Goal: Task Accomplishment & Management: Complete application form

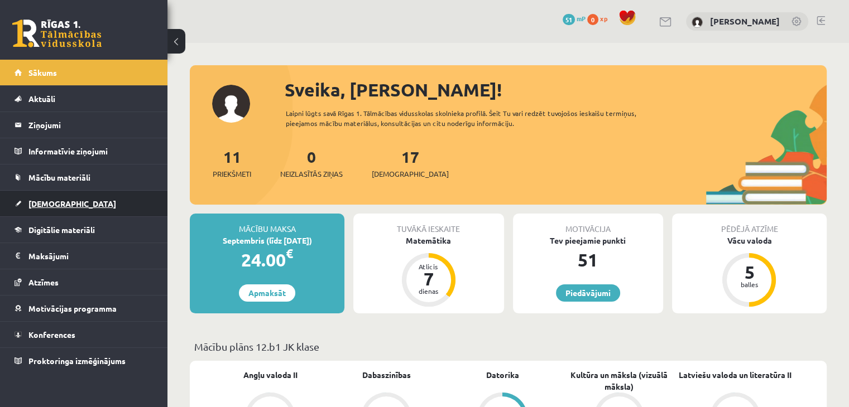
click at [50, 199] on span "[DEMOGRAPHIC_DATA]" at bounding box center [72, 204] width 88 height 10
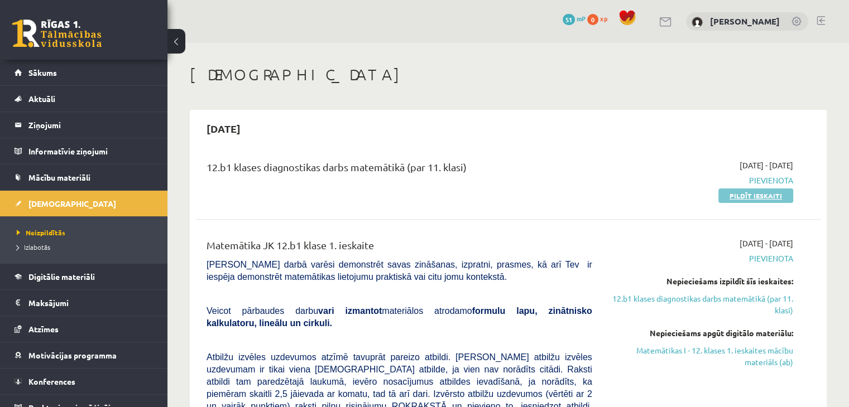
click at [756, 198] on link "Pildīt ieskaiti" at bounding box center [755, 196] width 75 height 15
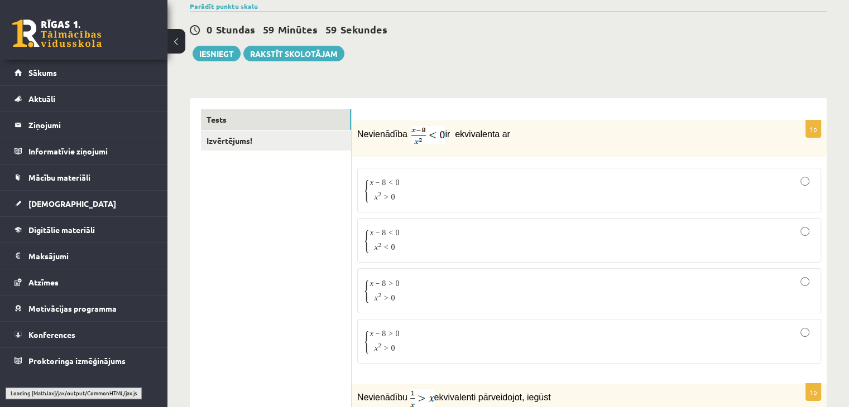
scroll to position [90, 0]
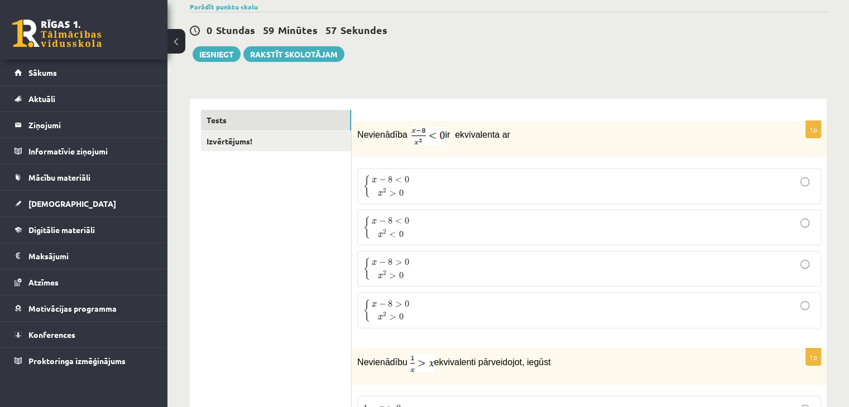
click at [480, 126] on div "Nevienādība ir ekvivalenta ar" at bounding box center [589, 139] width 475 height 36
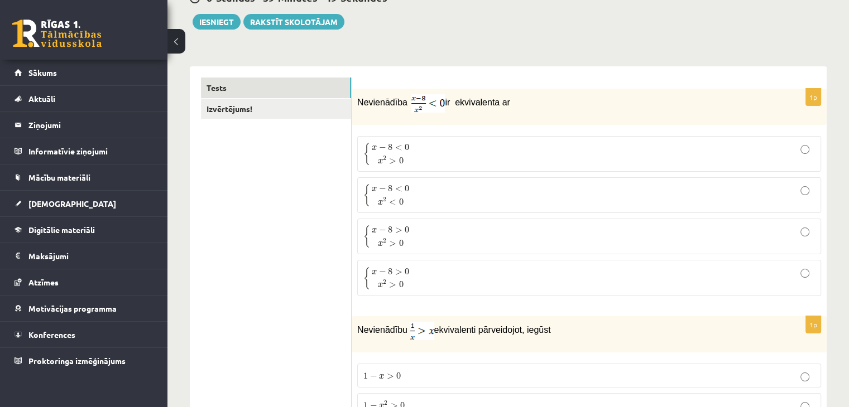
scroll to position [122, 0]
drag, startPoint x: 356, startPoint y: 100, endPoint x: 352, endPoint y: 122, distance: 21.6
click at [352, 122] on div "Nevienādība ir ekvivalenta ar" at bounding box center [589, 107] width 475 height 36
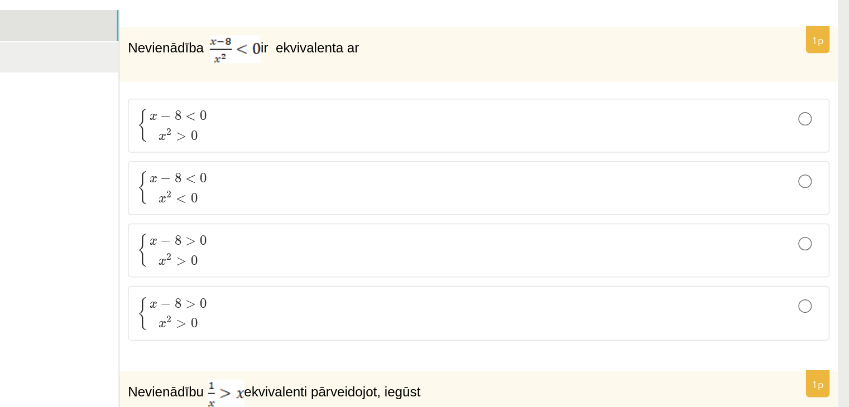
scroll to position [151, 0]
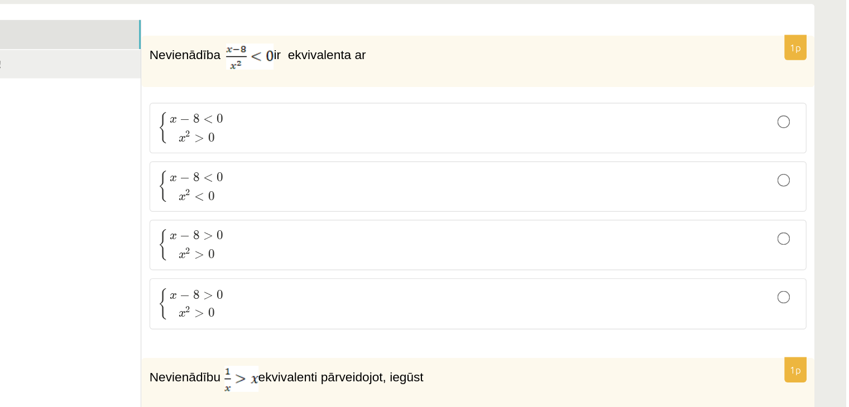
click at [406, 168] on span "x 2 < 0" at bounding box center [391, 173] width 38 height 12
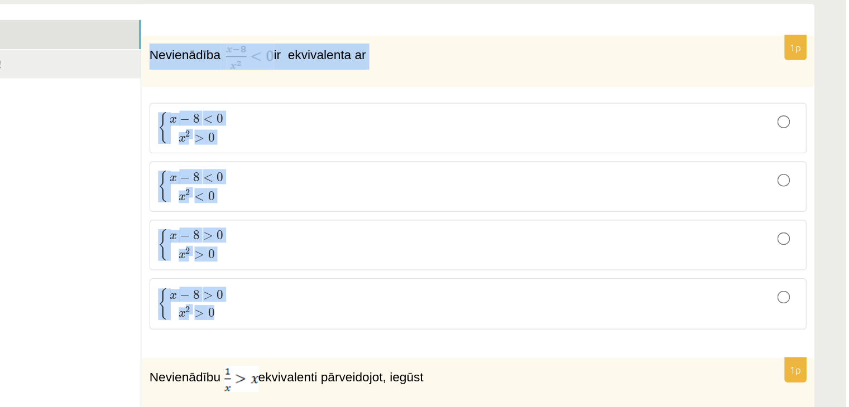
drag, startPoint x: 359, startPoint y: 72, endPoint x: 495, endPoint y: 263, distance: 234.5
click at [495, 263] on div "1p Nevienādība ir ekvivalenta ar { x − 8 < 0 x 2 > 0 { x − 8 < 0 x 2 > 0 { x − …" at bounding box center [589, 168] width 475 height 217
copy div "Nevienādība ir ekvivalenta ar { x − 8 < 0 x 2 > 0 { x − 8 < 0 x 2 > 0 { x − 8 <…"
drag, startPoint x: 431, startPoint y: 78, endPoint x: 424, endPoint y: 98, distance: 20.7
click at [424, 98] on div "1p Nevienādība ir ekvivalenta ar { x − 8 < 0 x 2 > 0 { x − 8 < 0 x 2 > 0 { x − …" at bounding box center [589, 168] width 475 height 217
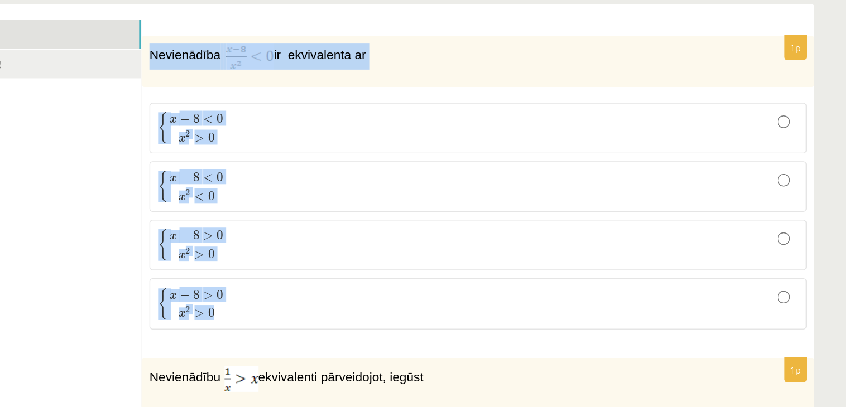
click at [424, 98] on div "1p Nevienādība ir ekvivalenta ar { x − 8 < 0 x 2 > 0 { x − 8 < 0 x 2 > 0 { x − …" at bounding box center [589, 168] width 475 height 217
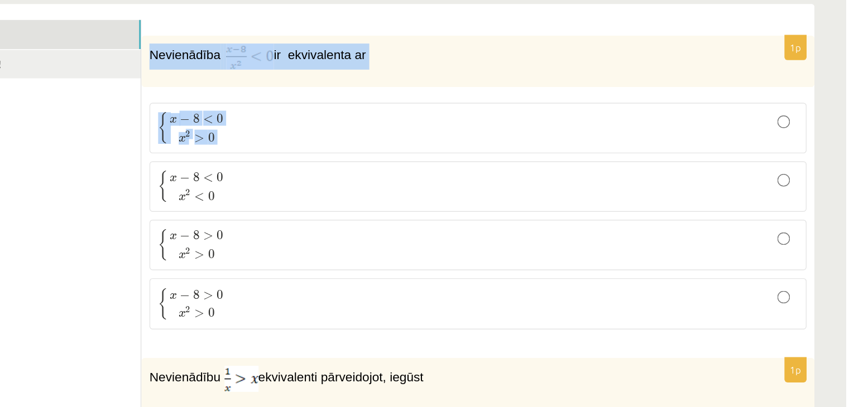
click at [428, 95] on div "1p Nevienādība ir ekvivalenta ar { x − 8 < 0 x 2 > 0 { x − 8 < 0 x 2 > 0 { x − …" at bounding box center [589, 168] width 475 height 217
click at [458, 93] on div "Nevienādība ir ekvivalenta ar" at bounding box center [589, 78] width 475 height 36
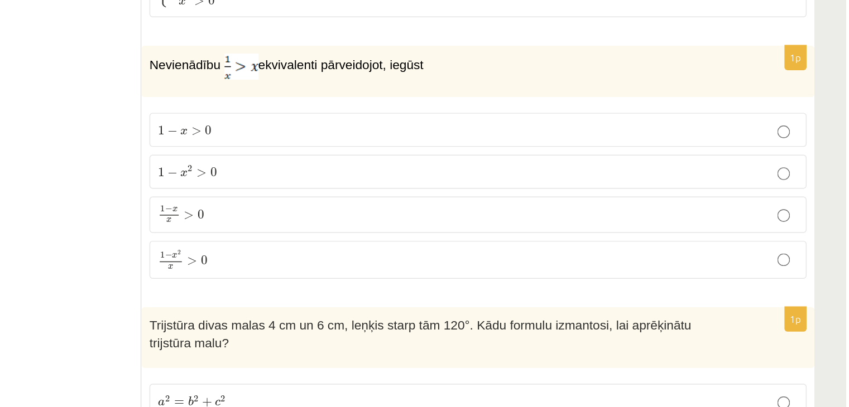
scroll to position [288, 0]
click at [382, 301] on span "1 − x 2 x > 0" at bounding box center [380, 302] width 35 height 13
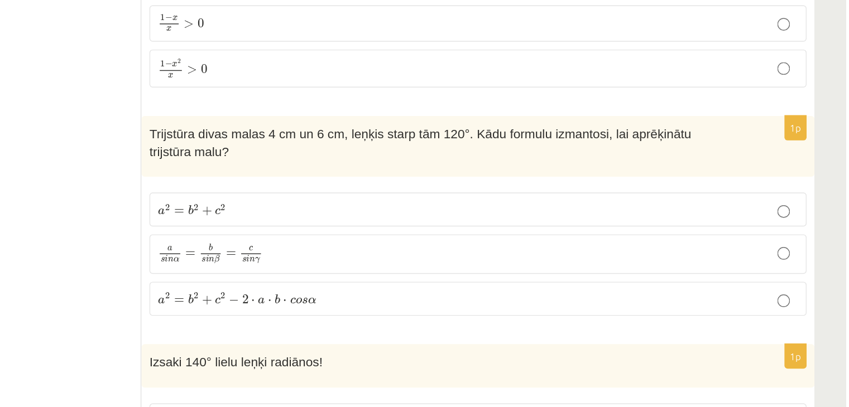
scroll to position [425, 0]
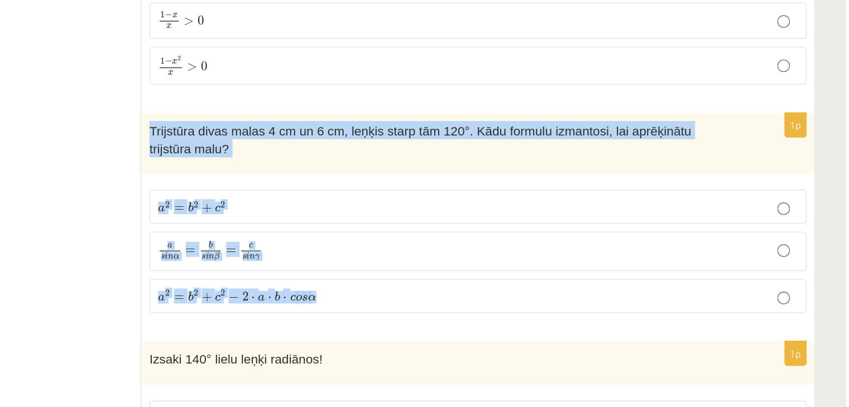
drag, startPoint x: 358, startPoint y: 207, endPoint x: 500, endPoint y: 310, distance: 175.5
click at [500, 310] on div "1p Trijstūra divas malas 4 cm un 6 cm, leņķis starp tām 120°. Kādu formulu izma…" at bounding box center [589, 274] width 475 height 150
copy div "Trijstūra divas malas 4 cm un 6 cm, leņķis starp tām 120°. Kādu formulu izmanto…"
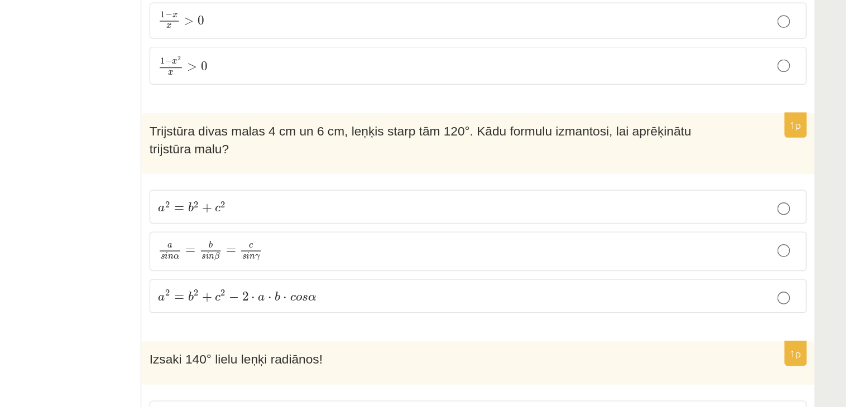
click at [564, 321] on label "a 2 = b 2 + c 2 − 2 ⋅ a ⋅ b ⋅ c o s α a 2 = b 2 + c 2 − 2 ⋅ a ⋅ b ⋅ c o s α" at bounding box center [589, 328] width 464 height 24
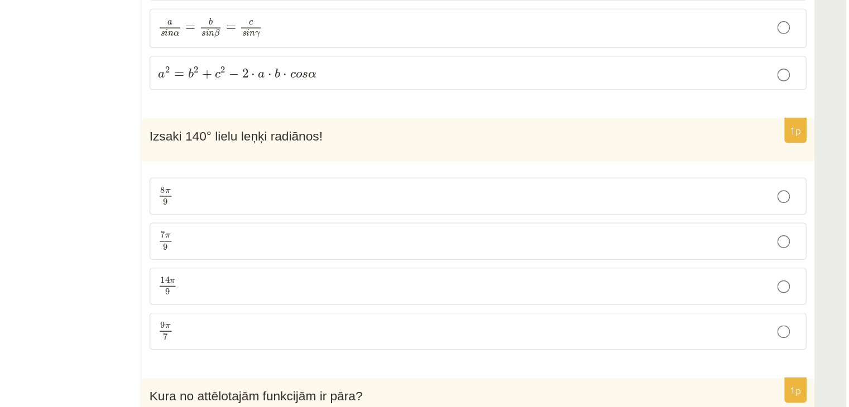
scroll to position [582, 0]
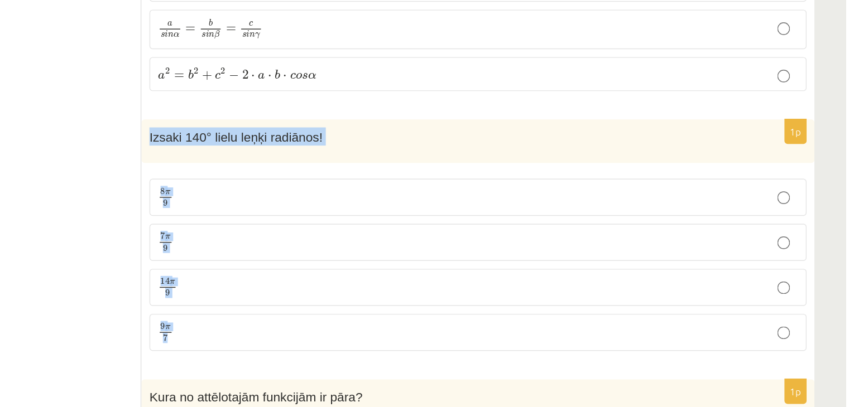
drag, startPoint x: 357, startPoint y: 196, endPoint x: 455, endPoint y: 321, distance: 158.2
click at [455, 321] on div "1p Izsaki 140° lielu leņķi radiānos! 8 π 9 8 π 9 7 π 9 7 π 9 14 π 9 14 π 9 9 π …" at bounding box center [589, 290] width 475 height 172
copy div "Izsaki 140° lielu leņķi radiānos! 8 π 9 8 π 9 7 π 9 7 π 9 14 π 9 14 π 9 9 π 7"
click at [382, 277] on label "7 π 9 7 π 9" at bounding box center [589, 290] width 464 height 26
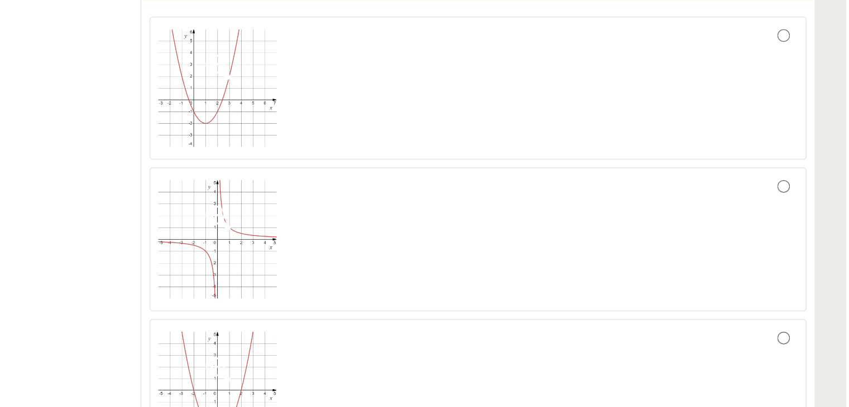
scroll to position [999, 0]
click at [809, 124] on div at bounding box center [589, 168] width 452 height 89
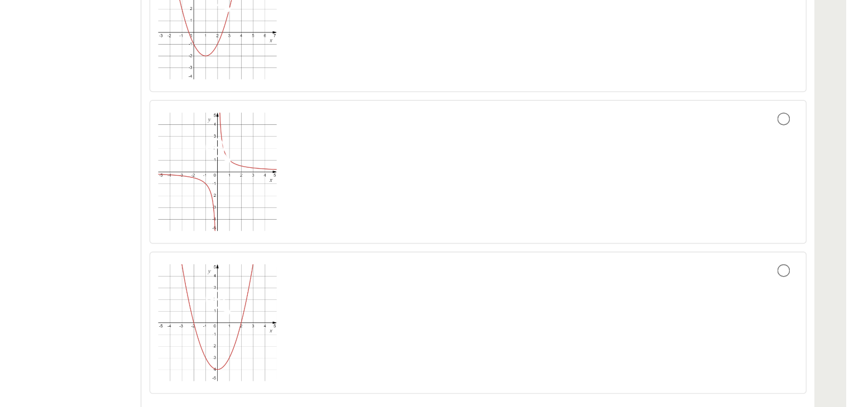
scroll to position [961, 0]
click at [449, 270] on div at bounding box center [589, 314] width 452 height 88
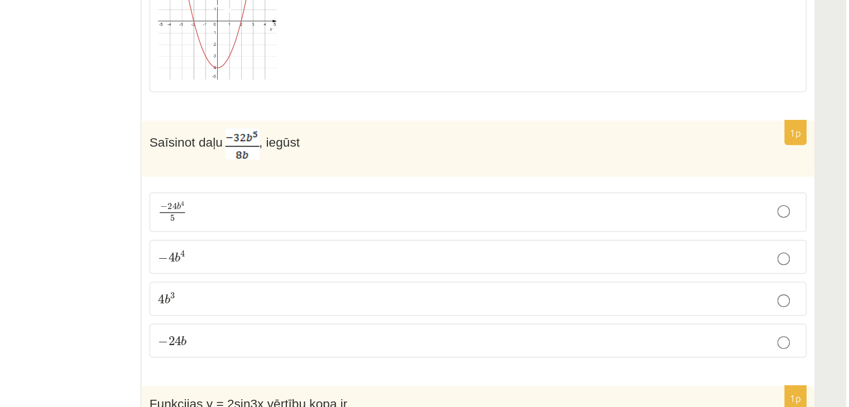
scroll to position [1140, 0]
click at [438, 296] on p "− 4 b 4 − 4 b 4" at bounding box center [589, 302] width 452 height 12
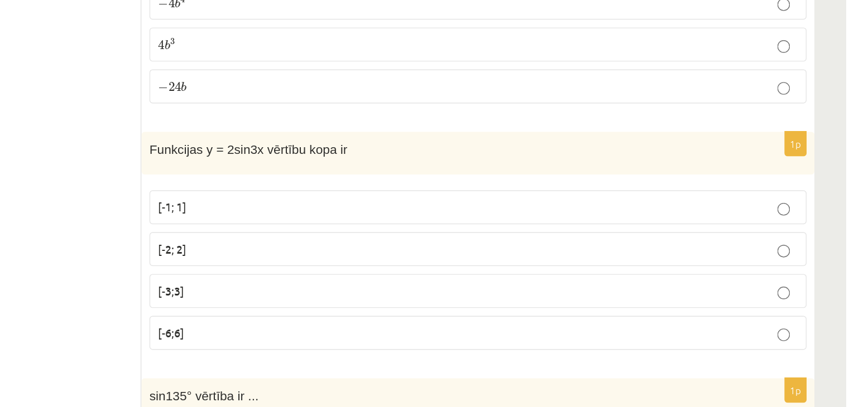
scroll to position [1331, 0]
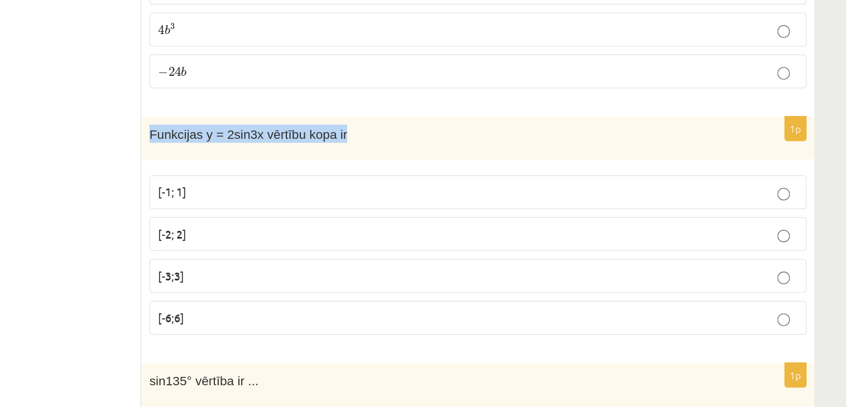
drag, startPoint x: 357, startPoint y: 194, endPoint x: 487, endPoint y: 196, distance: 130.1
click at [487, 208] on p "Funkcijas y = 2sin3x vērtību kopa ir" at bounding box center [561, 214] width 408 height 13
click at [470, 210] on span "Funkcijas y = 2sin3x vērtību kopa ir" at bounding box center [427, 214] width 140 height 9
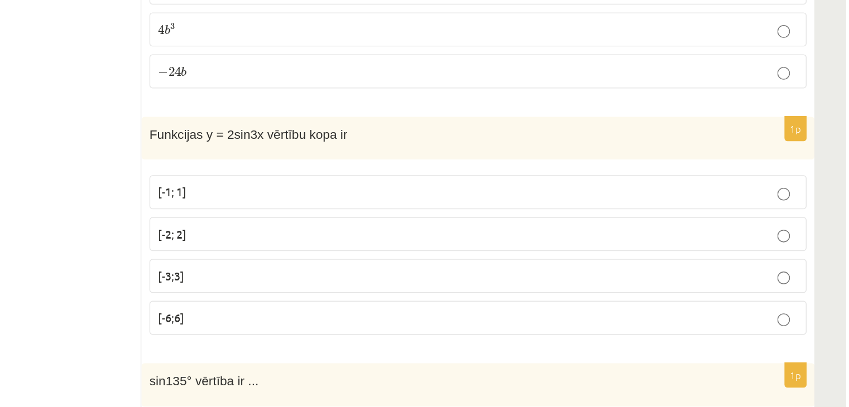
click at [470, 210] on span "Funkcijas y = 2sin3x vērtību kopa ir" at bounding box center [427, 214] width 140 height 9
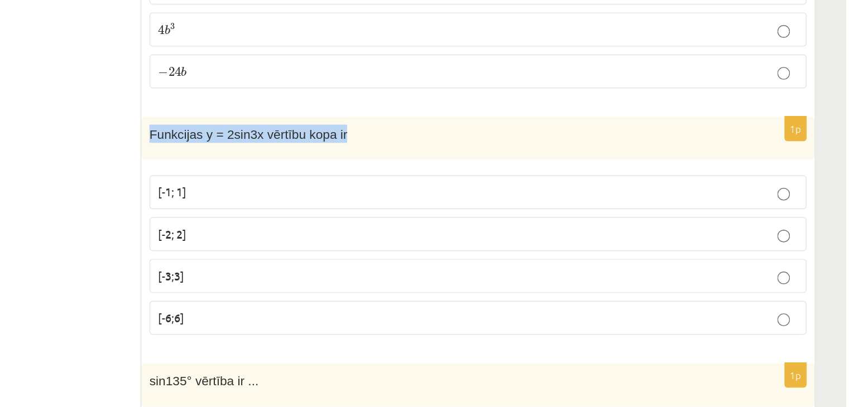
click at [470, 210] on span "Funkcijas y = 2sin3x vērtību kopa ir" at bounding box center [427, 214] width 140 height 9
copy div "Funkcijas y = 2sin3x vērtību kopa ir"
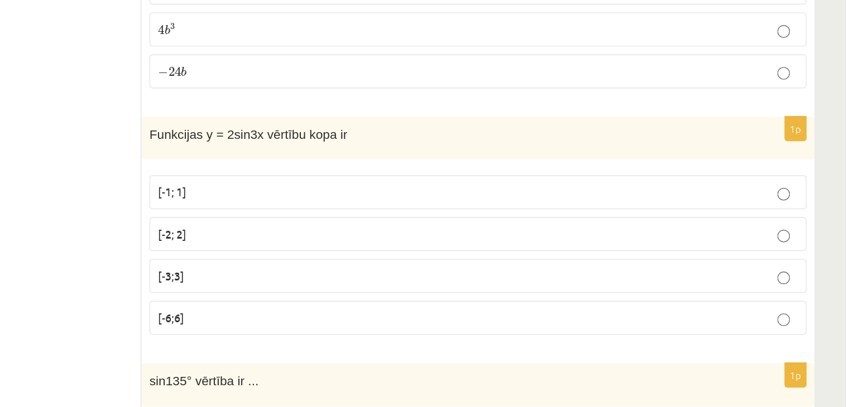
click at [396, 279] on p "[-2; 2]" at bounding box center [589, 285] width 452 height 12
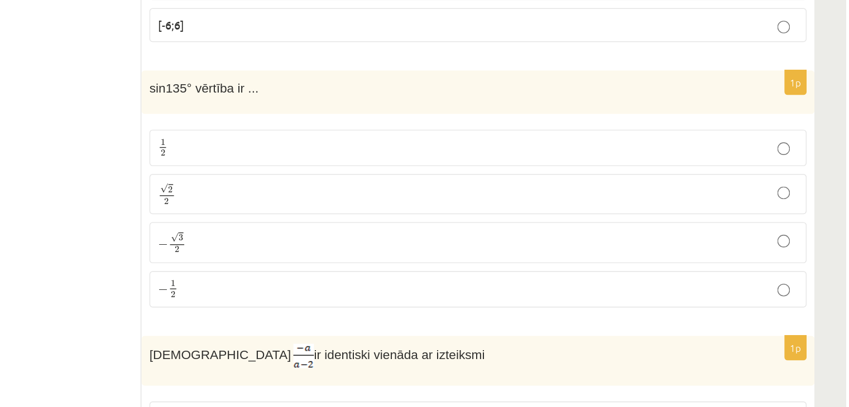
scroll to position [1538, 0]
drag, startPoint x: 358, startPoint y: 162, endPoint x: 476, endPoint y: 169, distance: 117.4
click at [476, 169] on div "sin135° vērtība ir ..." at bounding box center [589, 184] width 475 height 31
copy span "sin135° vērtība ir ..."
click at [387, 248] on p "√ 2 2 2 2" at bounding box center [589, 256] width 452 height 16
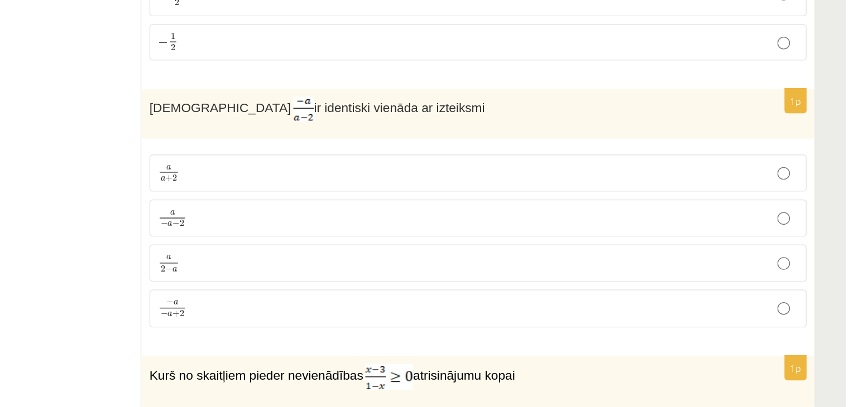
scroll to position [1744, 0]
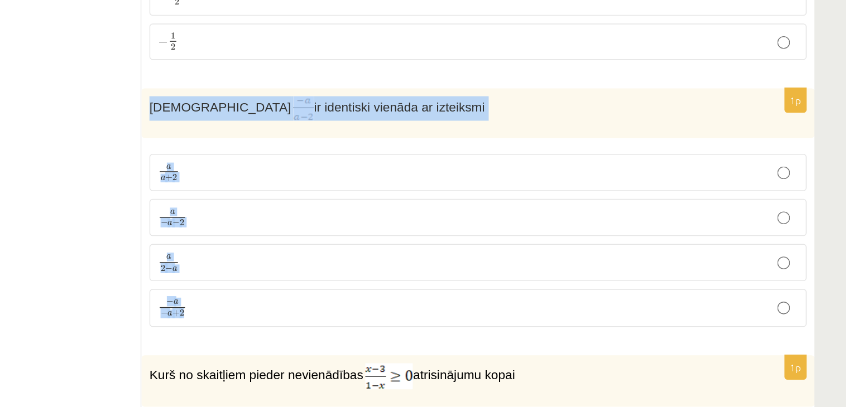
drag, startPoint x: 357, startPoint y: 143, endPoint x: 469, endPoint y: 301, distance: 193.7
click at [469, 301] on div "1p Izteiksme ir identiski vienāda ar izteiksmi a a + 2 a a + 2 a − a − 2 a − a …" at bounding box center [589, 239] width 475 height 177
copy div "Izteiksme ir identiski vienāda ar izteiksmi a a + 2 a a + 2 a − a − 2 a − a − 2…"
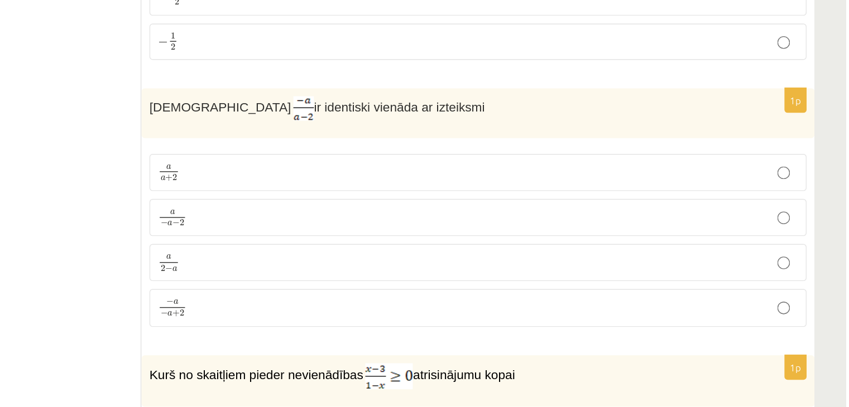
click at [413, 299] on p "− a − a + 2 − a − a + 2" at bounding box center [589, 306] width 452 height 15
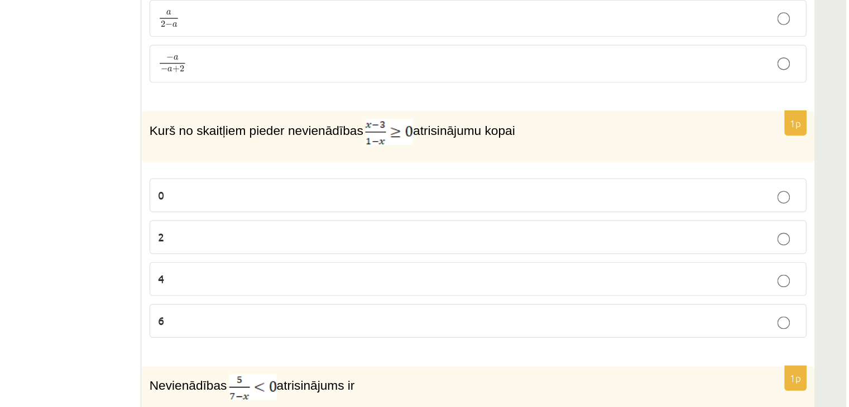
scroll to position [1884, 0]
click at [507, 282] on p "2" at bounding box center [589, 288] width 452 height 12
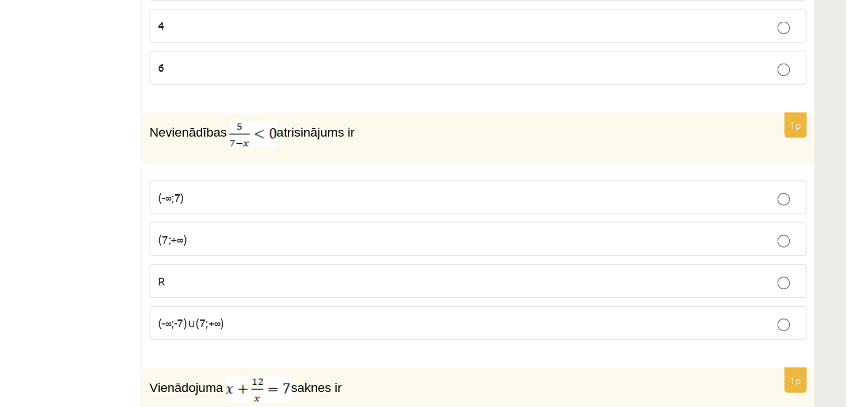
scroll to position [2063, 0]
click at [400, 283] on p "(7;+∞)" at bounding box center [589, 289] width 452 height 12
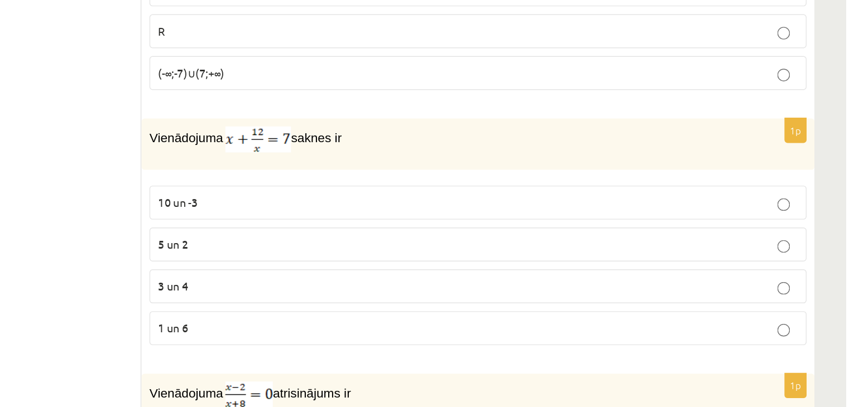
scroll to position [2241, 0]
click at [396, 315] on p "3 un 4" at bounding box center [589, 321] width 452 height 12
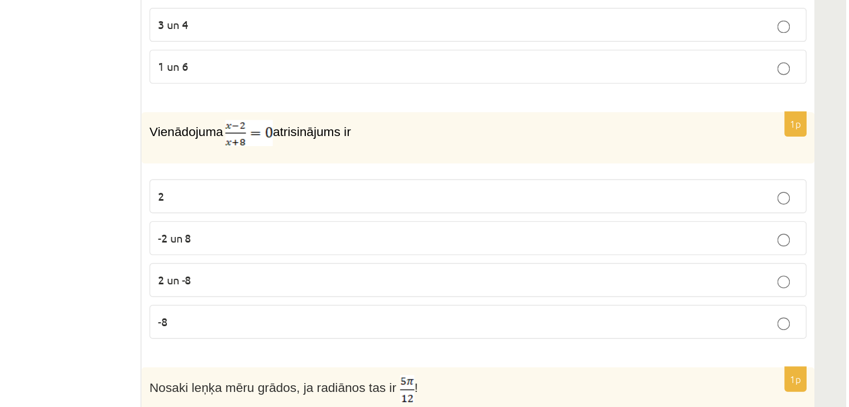
scroll to position [2432, 0]
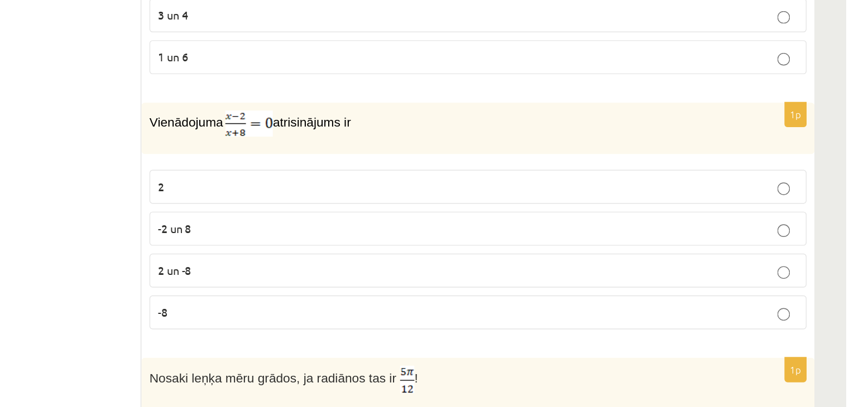
click at [385, 246] on p "2" at bounding box center [589, 252] width 452 height 12
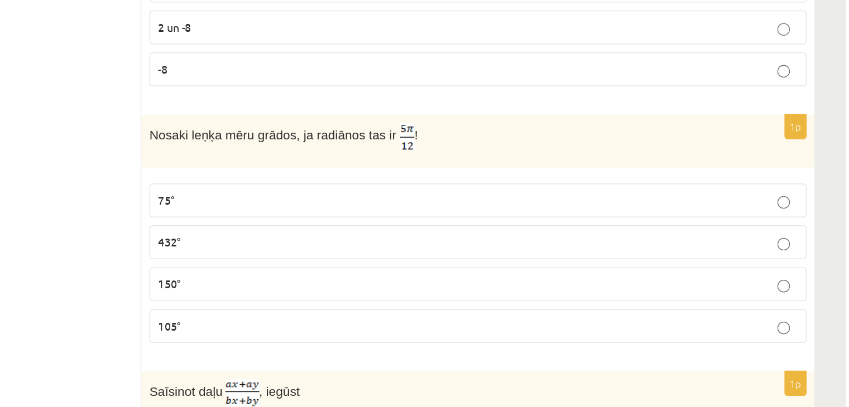
scroll to position [2606, 0]
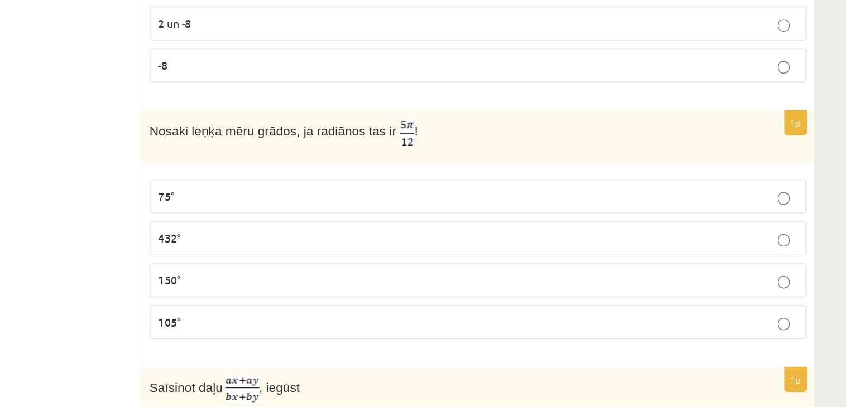
click at [390, 341] on p "105°" at bounding box center [589, 347] width 452 height 12
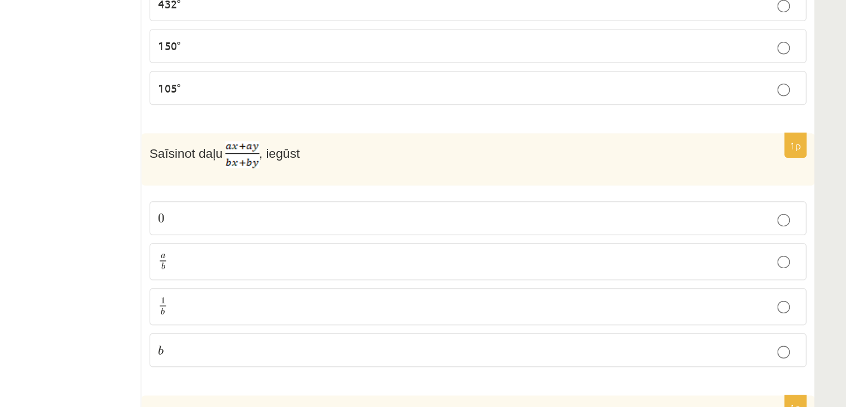
scroll to position [2771, 0]
click at [429, 268] on p "0 0" at bounding box center [589, 274] width 452 height 12
click at [507, 298] on p "a b a b" at bounding box center [589, 305] width 452 height 14
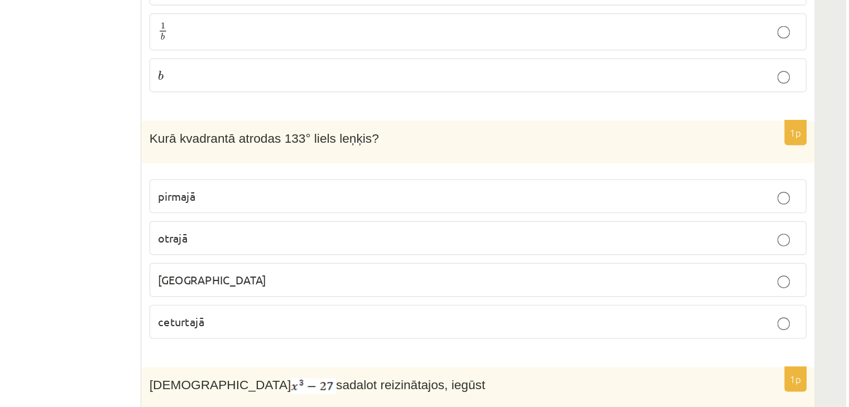
scroll to position [2965, 0]
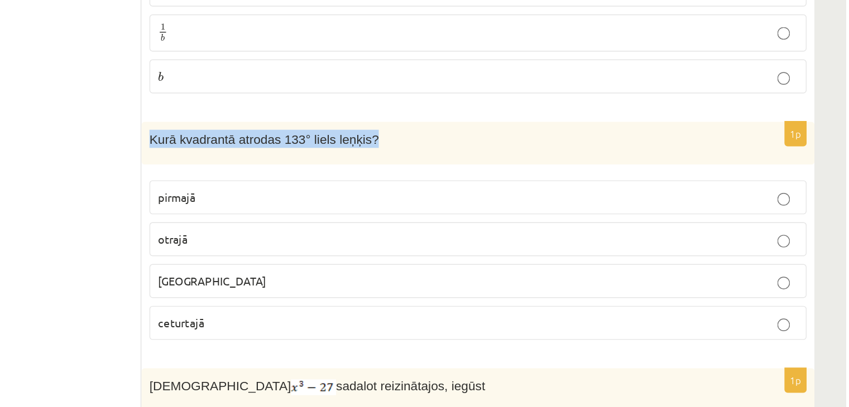
drag, startPoint x: 357, startPoint y: 189, endPoint x: 564, endPoint y: 167, distance: 208.2
click at [564, 167] on form "1p Nevienādība ir ekvivalenta ar { x − 8 < 0 x 2 > 0 { x − 8 < 0 x 2 > 0 { x − …" at bounding box center [589, 73] width 453 height 5676
copy span "Kurā kvadrantā atrodas 133° liels leņķis?"
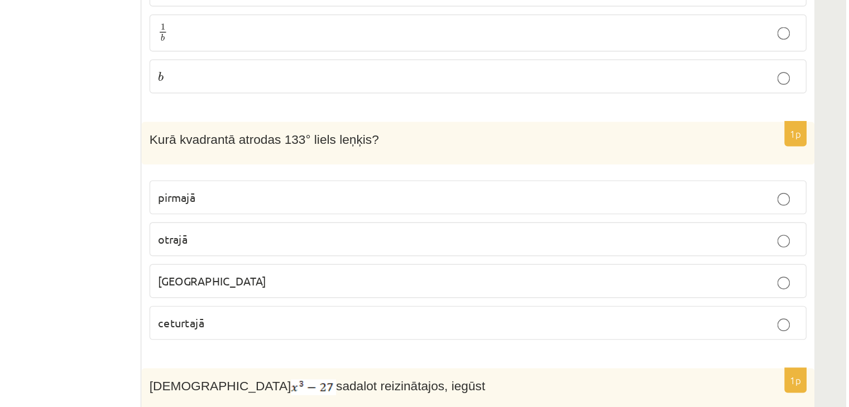
click at [420, 282] on p "otrajā" at bounding box center [589, 288] width 452 height 12
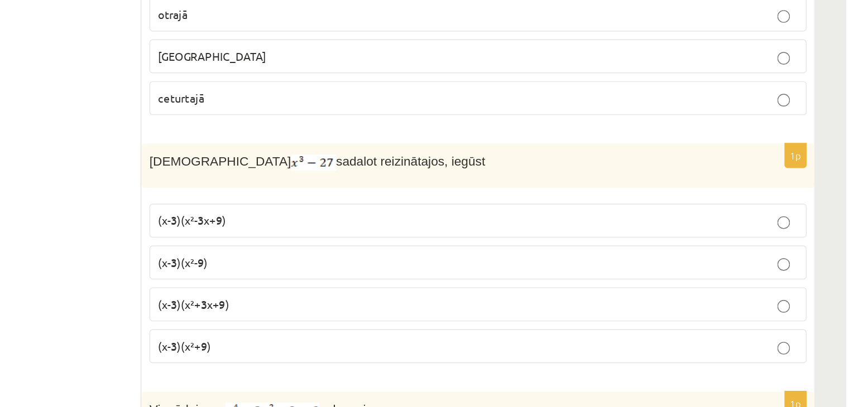
scroll to position [3128, 0]
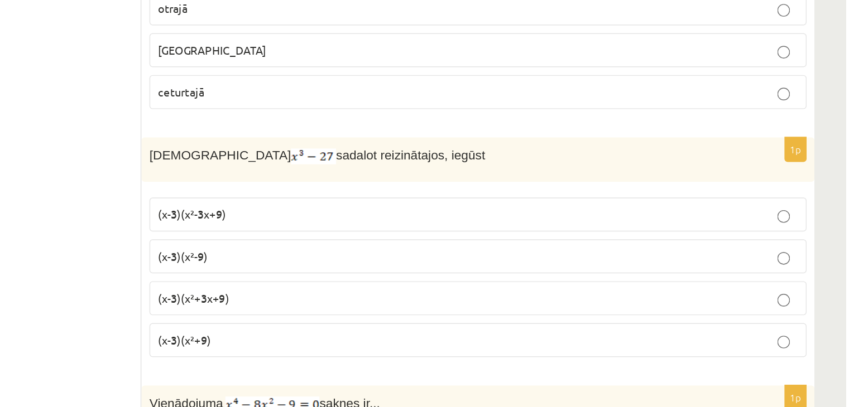
click at [441, 324] on p "(x-3)(x²+3x+9)" at bounding box center [589, 330] width 452 height 12
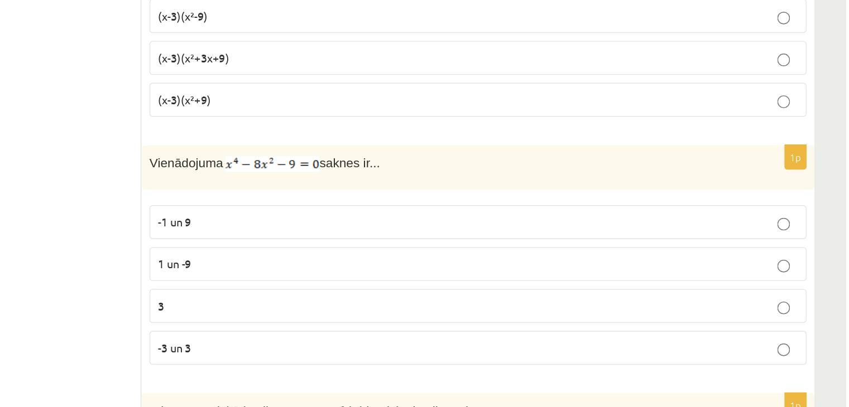
scroll to position [3300, 0]
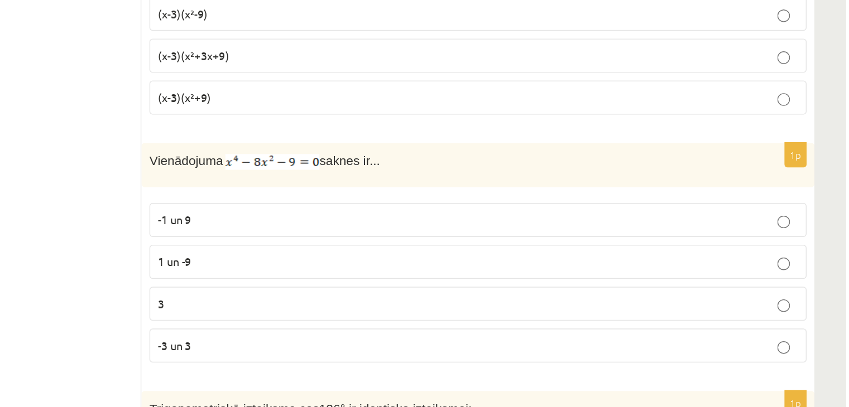
click at [398, 358] on p "-3 un 3" at bounding box center [589, 364] width 452 height 12
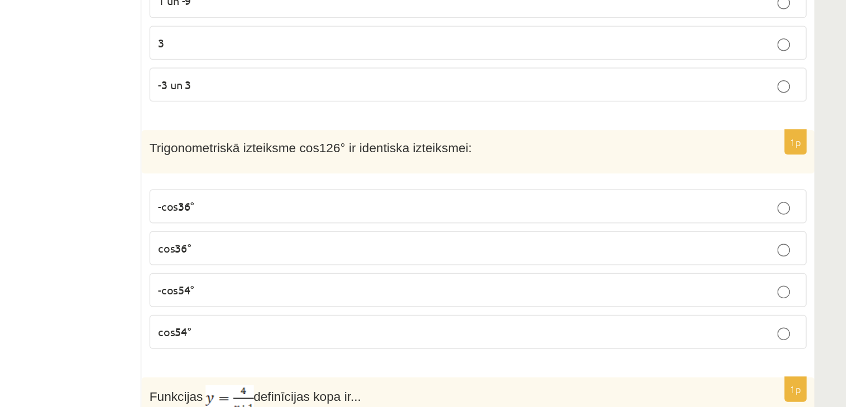
scroll to position [3483, 0]
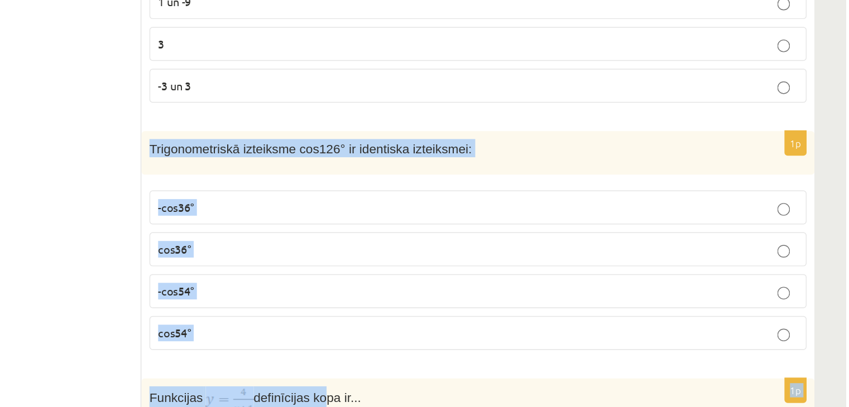
drag, startPoint x: 358, startPoint y: 191, endPoint x: 473, endPoint y: 371, distance: 213.8
copy form "Trigonometriskā izteiksme cos126° ir identiska izteiksmei: -cos36° cos36° -cos5…"
click at [452, 319] on p "-cos54°" at bounding box center [589, 325] width 452 height 12
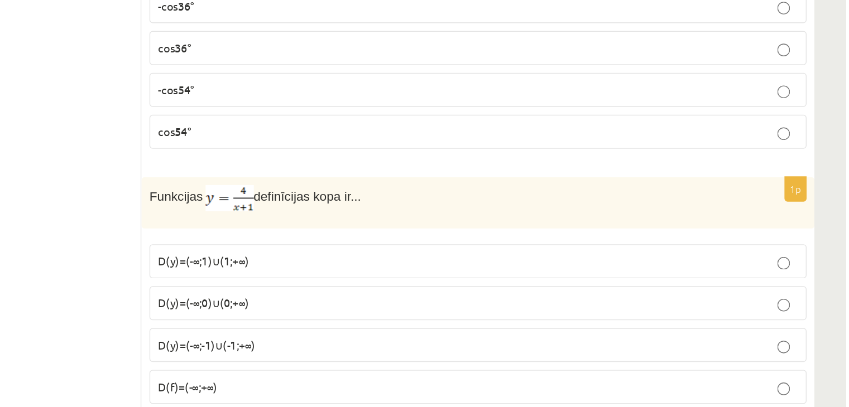
scroll to position [3629, 0]
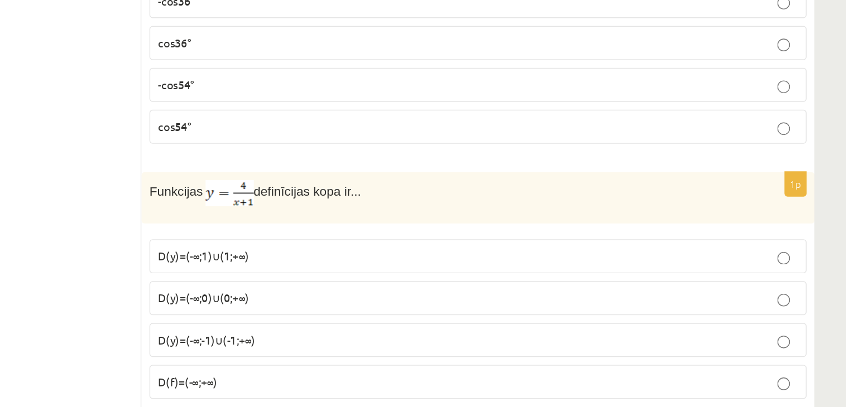
click at [358, 250] on span "Funkcijas" at bounding box center [376, 254] width 38 height 9
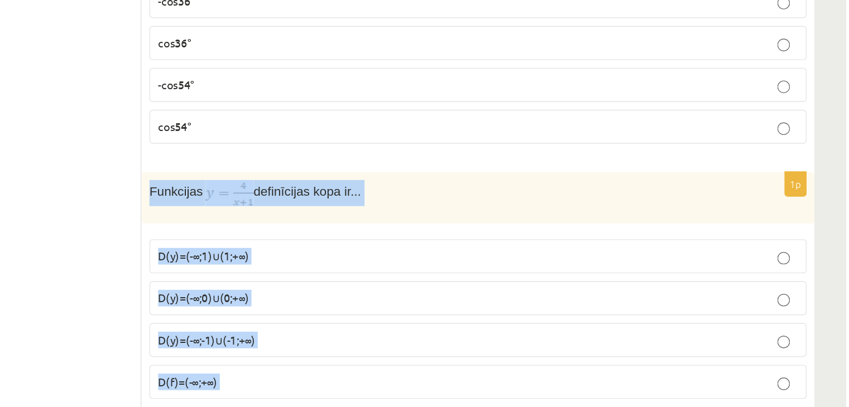
drag, startPoint x: 358, startPoint y: 220, endPoint x: 454, endPoint y: 380, distance: 186.0
copy form "Funkcijas definīcijas kopa ir... D(y)=(-∞;1)∪(1;+∞) D(y)=(-∞;0)∪(0;+∞) D(y)=(-∞…"
click at [450, 348] on label "D(y)=(-∞;-1)∪(-1;+∞)" at bounding box center [589, 360] width 464 height 24
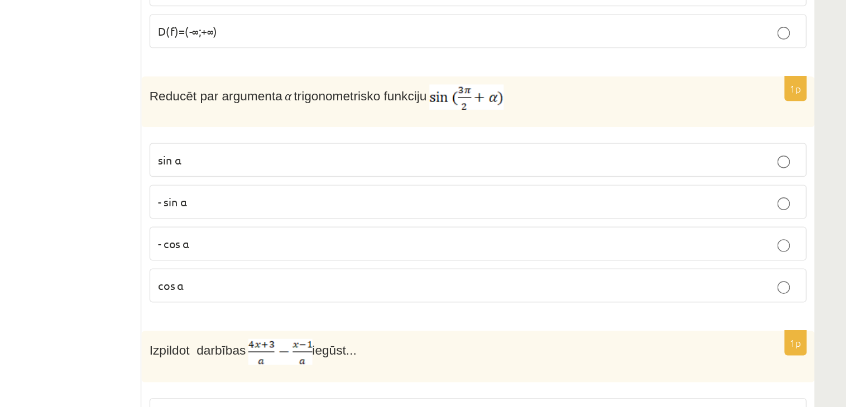
scroll to position [3876, 0]
click at [396, 286] on p "- cos ⁡α" at bounding box center [589, 292] width 452 height 12
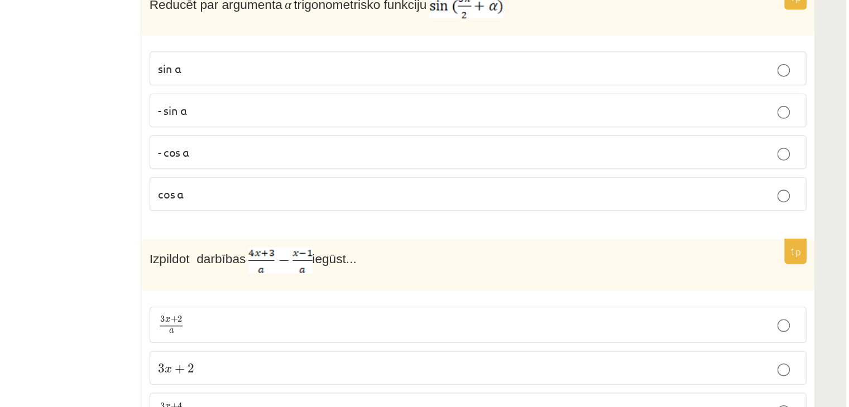
scroll to position [4028, 0]
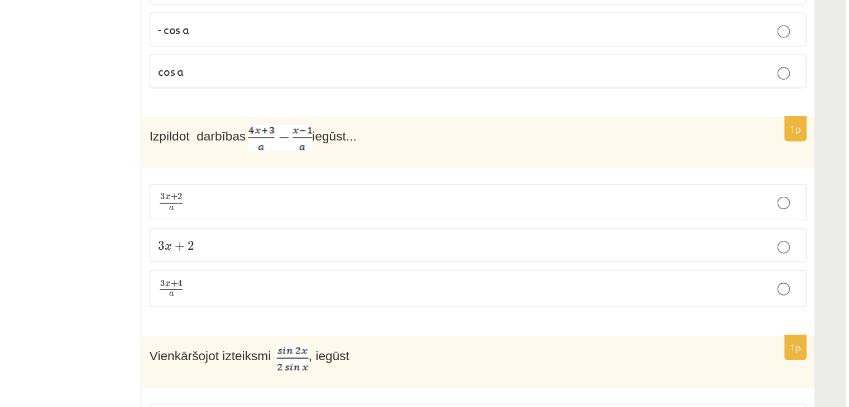
click at [390, 249] on label "3 x + 2 a 3 x + 2 a" at bounding box center [589, 262] width 464 height 26
click at [400, 316] on p "3 x + 4 a 3 x + 4 a" at bounding box center [589, 323] width 452 height 14
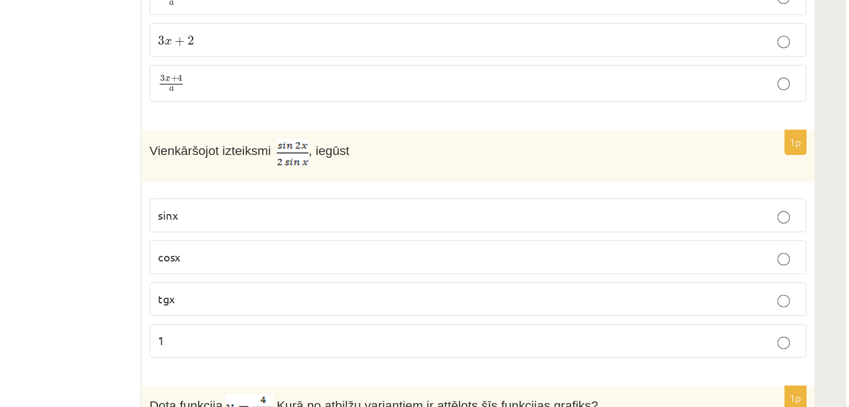
scroll to position [4179, 0]
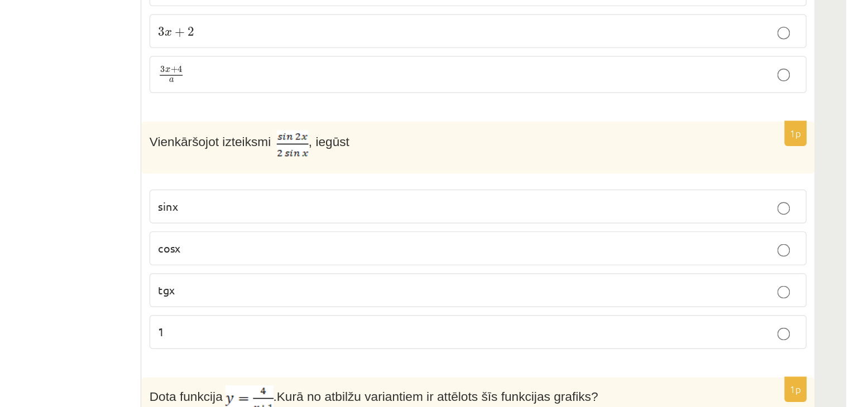
click at [388, 283] on label "cosx" at bounding box center [589, 295] width 464 height 24
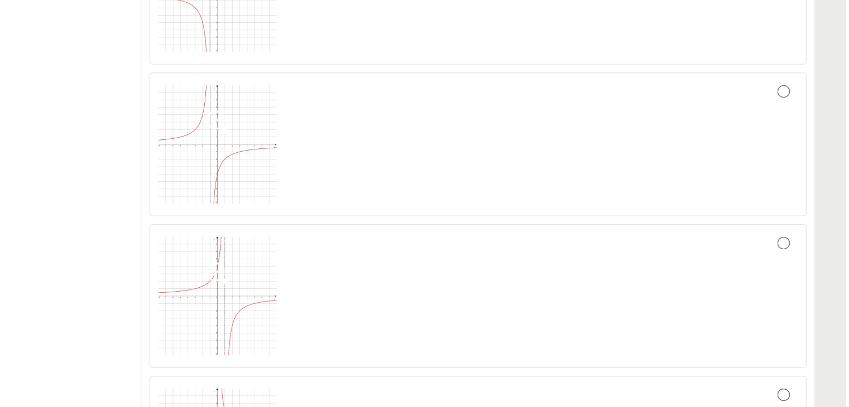
scroll to position [4548, 0]
drag, startPoint x: 388, startPoint y: 249, endPoint x: 388, endPoint y: 132, distance: 117.2
click at [388, 132] on img at bounding box center [405, 160] width 84 height 84
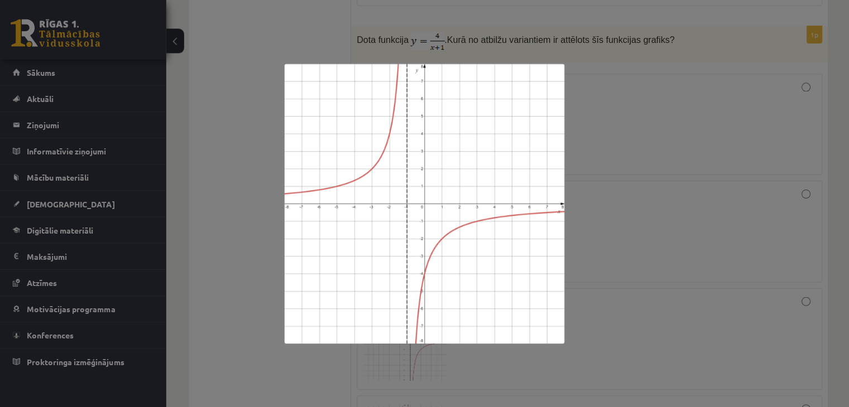
scroll to position [4538, 0]
click at [687, 166] on div at bounding box center [424, 203] width 849 height 407
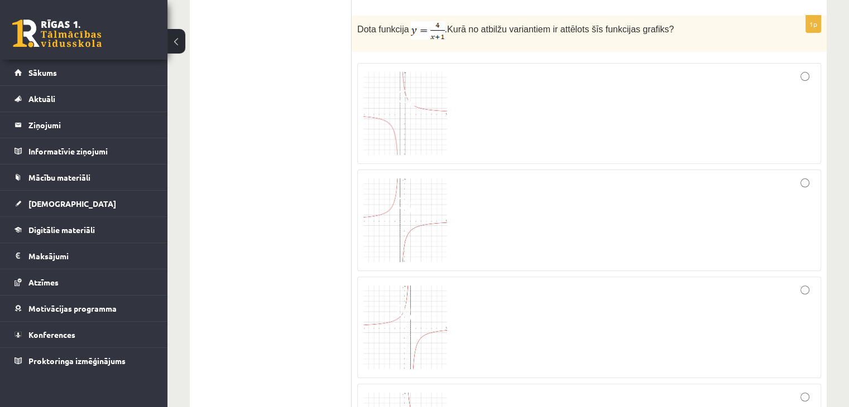
scroll to position [4550, 0]
click at [770, 69] on div at bounding box center [589, 113] width 452 height 89
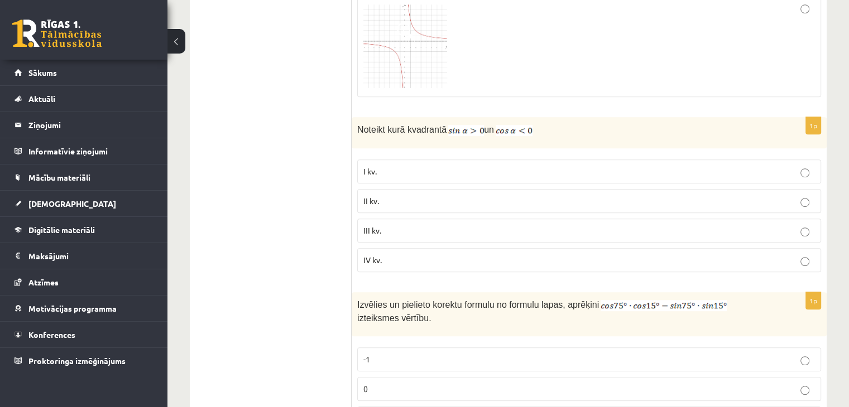
scroll to position [4938, 0]
drag, startPoint x: 356, startPoint y: 90, endPoint x: 586, endPoint y: 88, distance: 230.0
click at [586, 117] on div "Noteikt kurā kvadrantā un" at bounding box center [589, 132] width 475 height 31
copy p "Noteikt kurā kvadrantā un"
click at [404, 195] on p "II kv." at bounding box center [589, 201] width 452 height 12
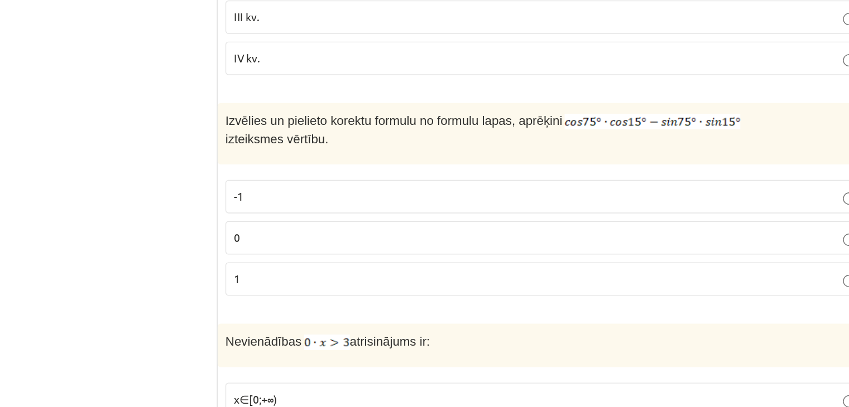
scroll to position [5090, 0]
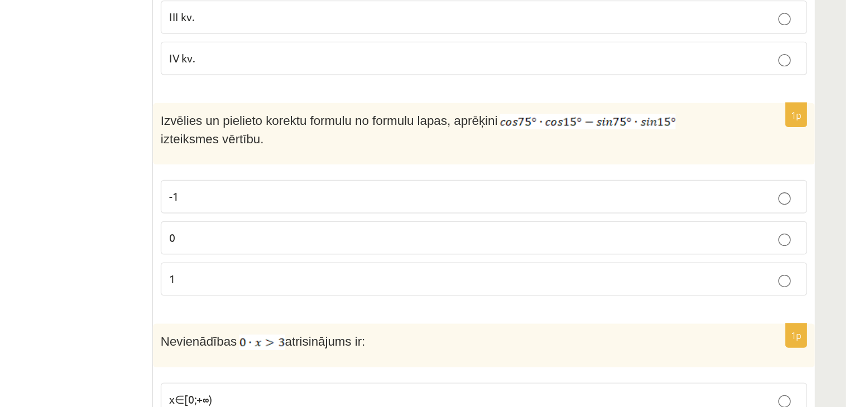
click at [569, 232] on p "0" at bounding box center [589, 238] width 452 height 12
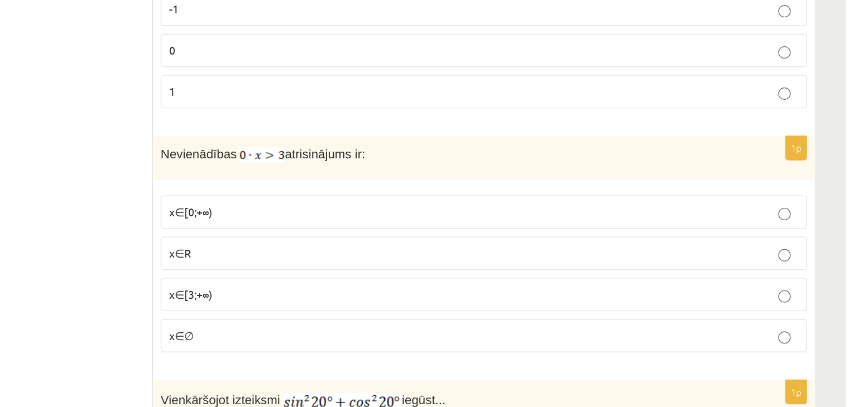
scroll to position [5188, 0]
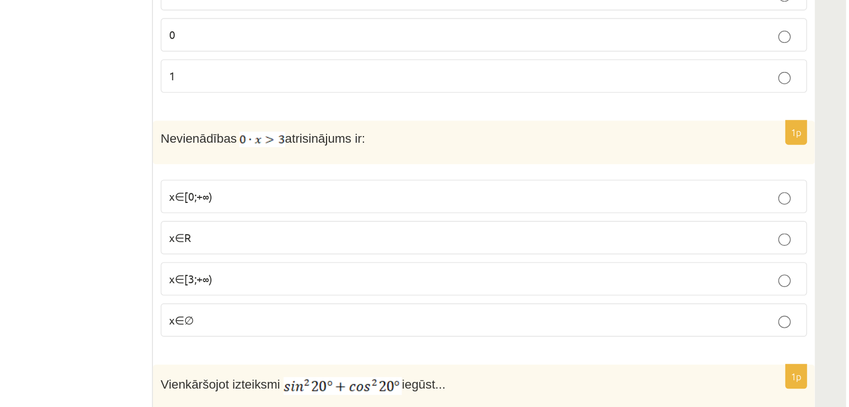
click at [464, 339] on p "x∈∅" at bounding box center [589, 345] width 452 height 12
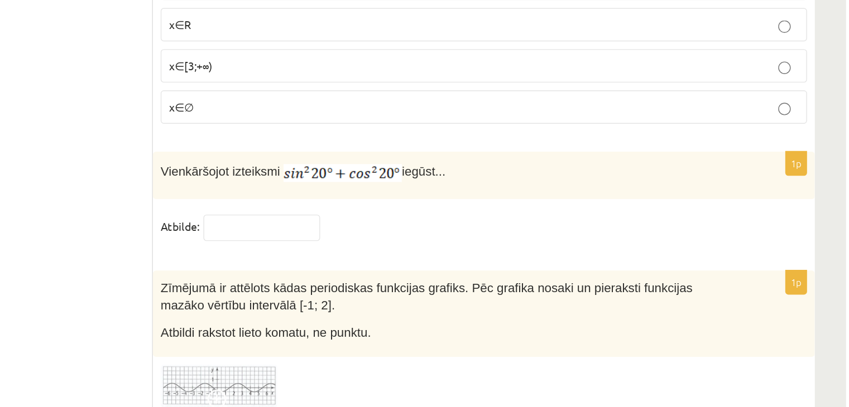
scroll to position [5407, 0]
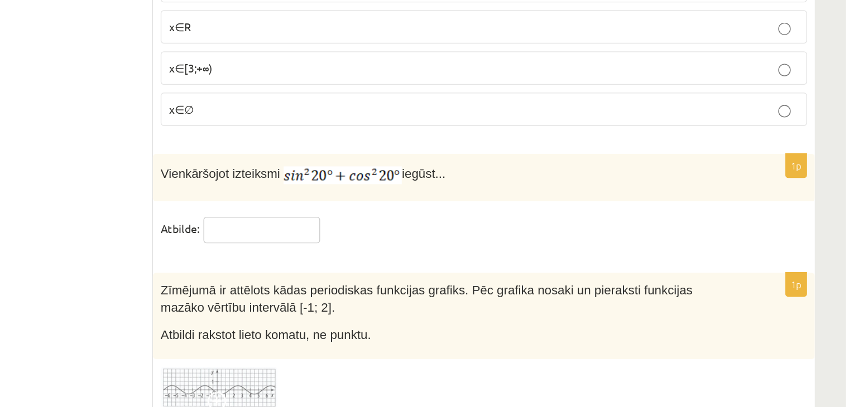
click at [433, 203] on input "text" at bounding box center [430, 212] width 84 height 19
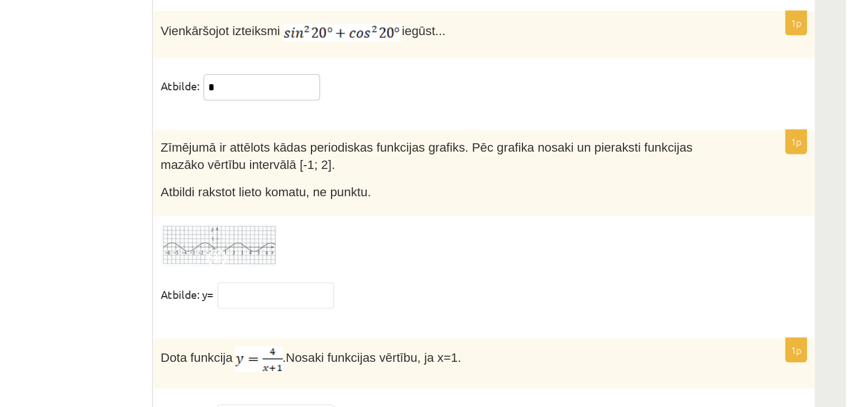
scroll to position [5442, 0]
type input "*"
click at [532, 275] on div "1p Zīmējumā ir attēlots kādas periodiskas funkcijas grafiks. Pēc grafika nosaki…" at bounding box center [589, 277] width 475 height 138
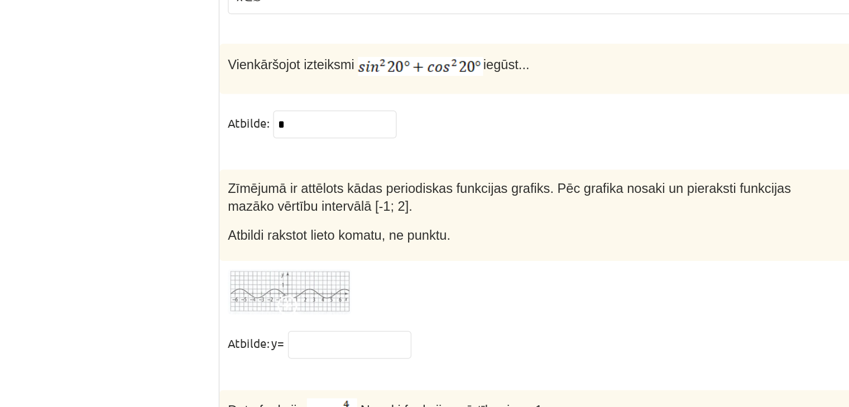
scroll to position [5463, 0]
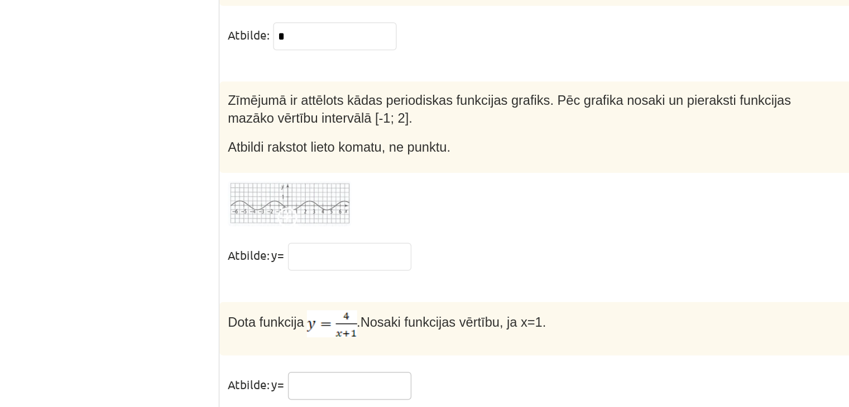
click at [446, 383] on input "text" at bounding box center [440, 392] width 84 height 19
type input "*"
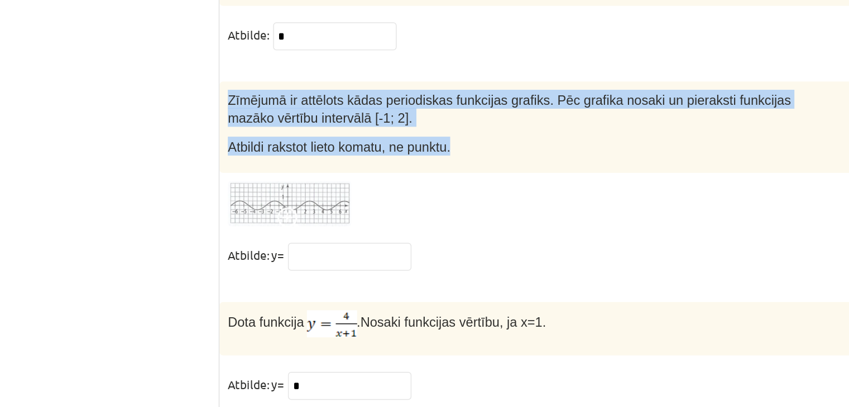
drag, startPoint x: 357, startPoint y: 155, endPoint x: 522, endPoint y: 200, distance: 171.1
click at [522, 200] on div "Zīmējumā ir attēlots kādas periodiskas funkcijas grafiks. Pēc grafika nosaki un…" at bounding box center [589, 217] width 475 height 63
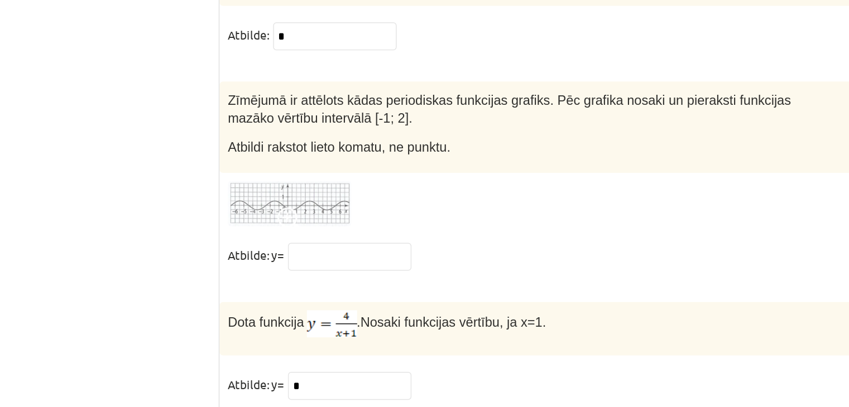
click at [422, 296] on fieldset "Atbilde: y=" at bounding box center [589, 307] width 464 height 23
click at [431, 296] on input "text" at bounding box center [440, 305] width 84 height 19
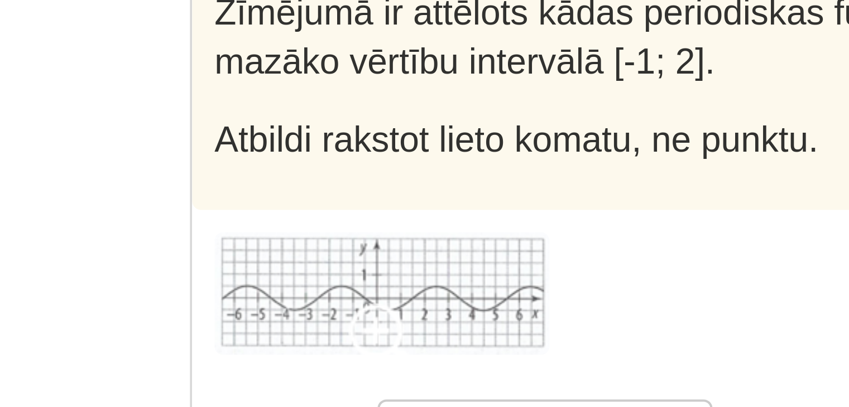
scroll to position [5463, 0]
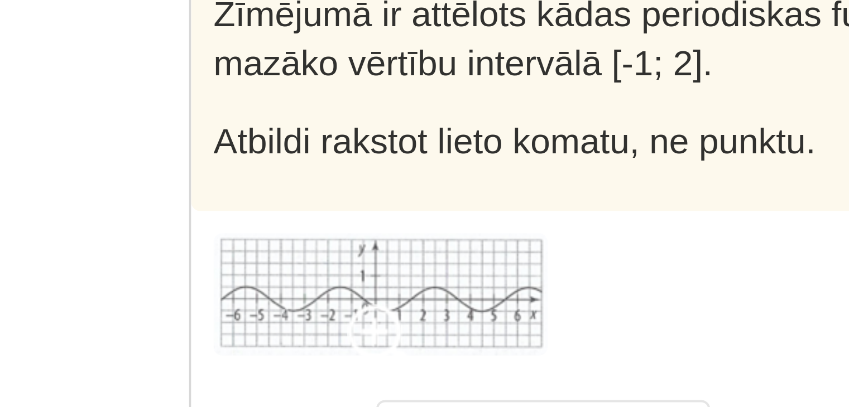
click at [363, 255] on img at bounding box center [399, 270] width 84 height 31
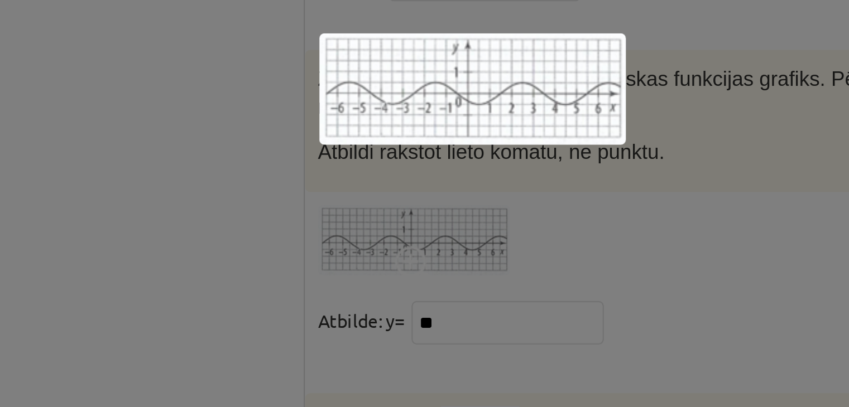
click at [421, 263] on div at bounding box center [424, 203] width 849 height 407
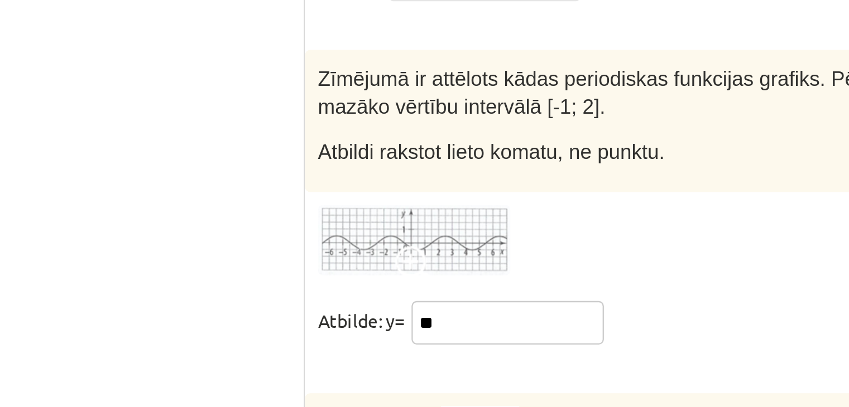
click at [421, 296] on input "**" at bounding box center [440, 305] width 84 height 19
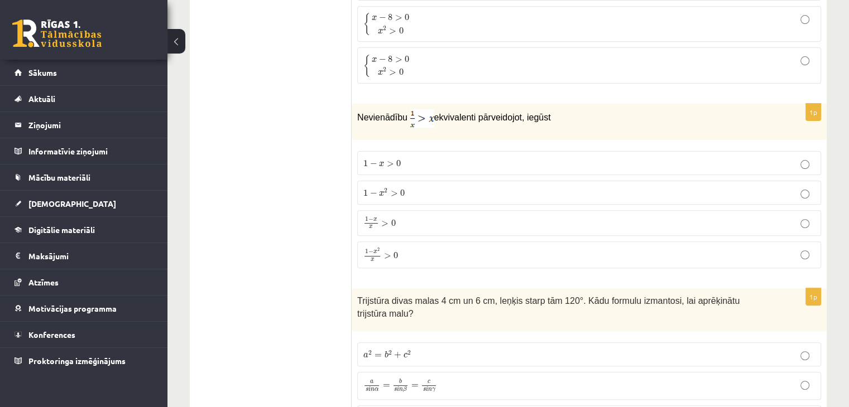
scroll to position [0, 0]
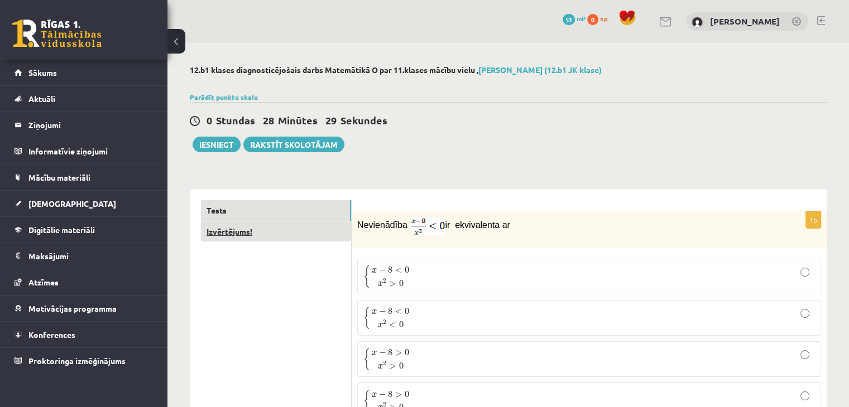
type input "**"
click at [263, 236] on link "Izvērtējums!" at bounding box center [276, 232] width 150 height 21
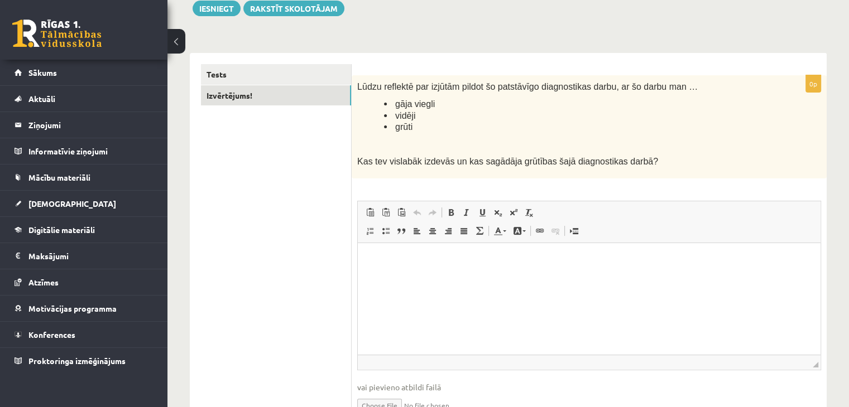
scroll to position [136, 0]
click at [470, 278] on html at bounding box center [589, 261] width 463 height 34
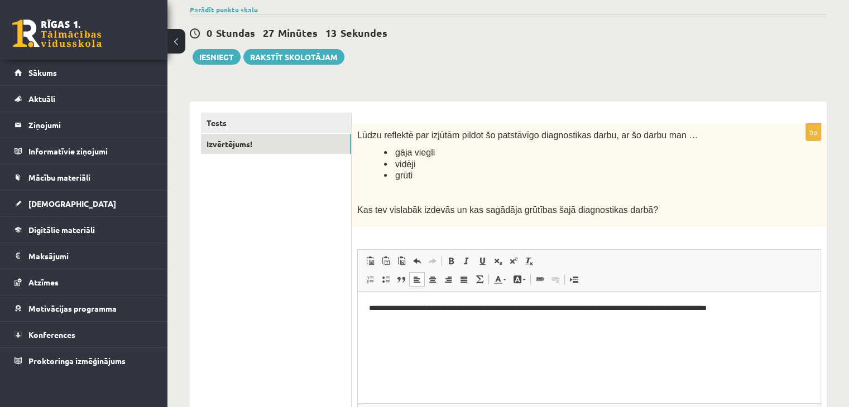
scroll to position [87, 0]
click at [217, 56] on button "Iesniegt" at bounding box center [217, 58] width 48 height 16
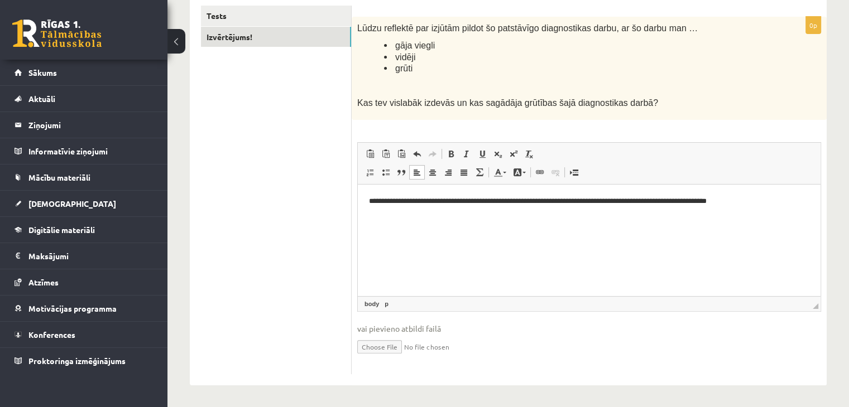
click at [502, 135] on div "**********" at bounding box center [589, 196] width 475 height 358
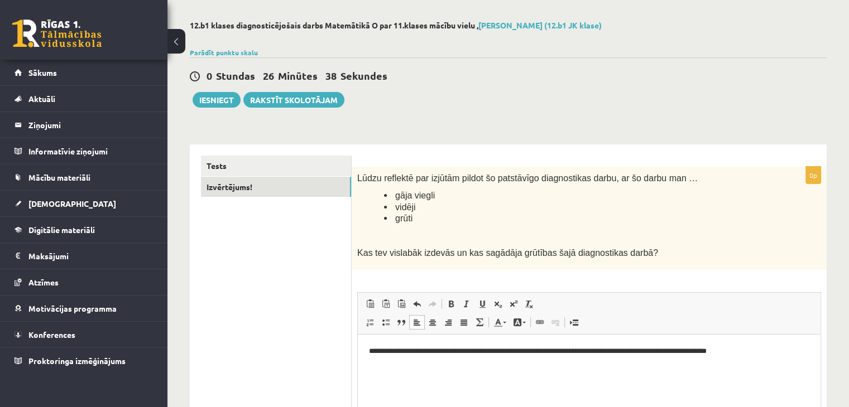
scroll to position [41, 0]
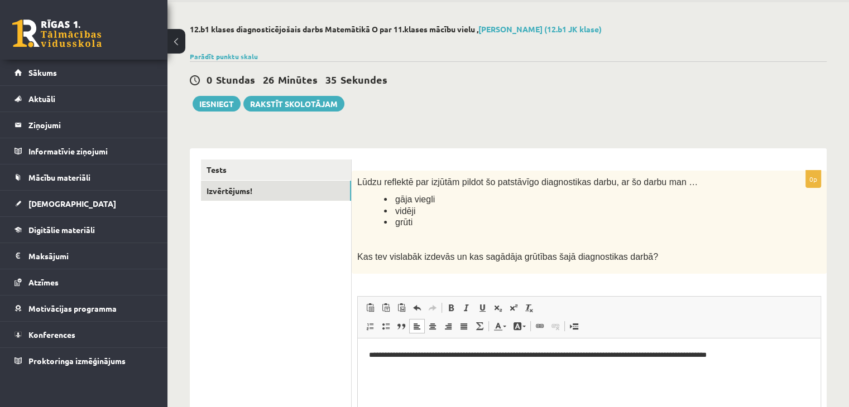
click at [422, 358] on p "**********" at bounding box center [589, 356] width 441 height 12
click at [222, 100] on button "Iesniegt" at bounding box center [217, 104] width 48 height 16
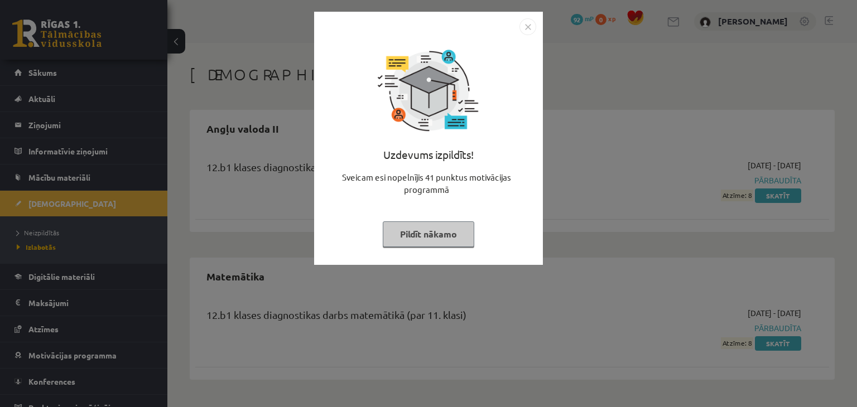
click at [450, 242] on button "Pildīt nākamo" at bounding box center [429, 235] width 92 height 26
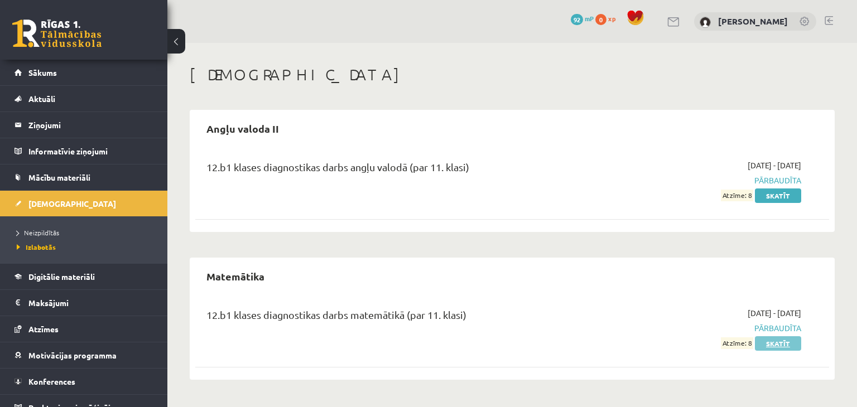
click at [788, 349] on link "Skatīt" at bounding box center [778, 344] width 46 height 15
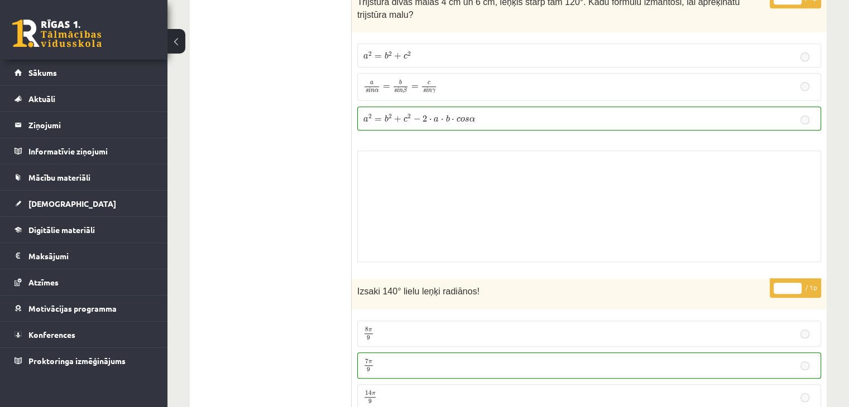
scroll to position [847, 0]
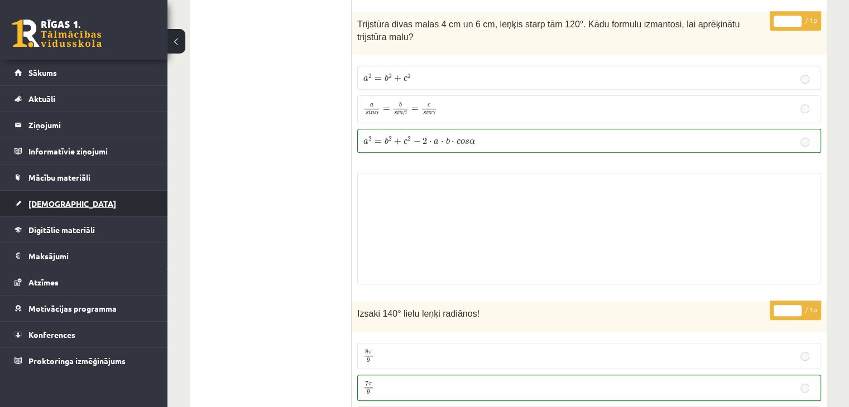
click at [54, 197] on link "[DEMOGRAPHIC_DATA]" at bounding box center [84, 204] width 139 height 26
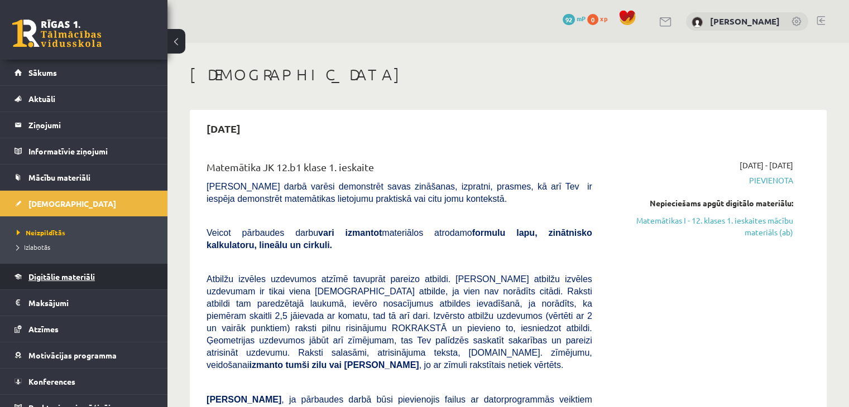
click at [58, 279] on span "Digitālie materiāli" at bounding box center [61, 277] width 66 height 10
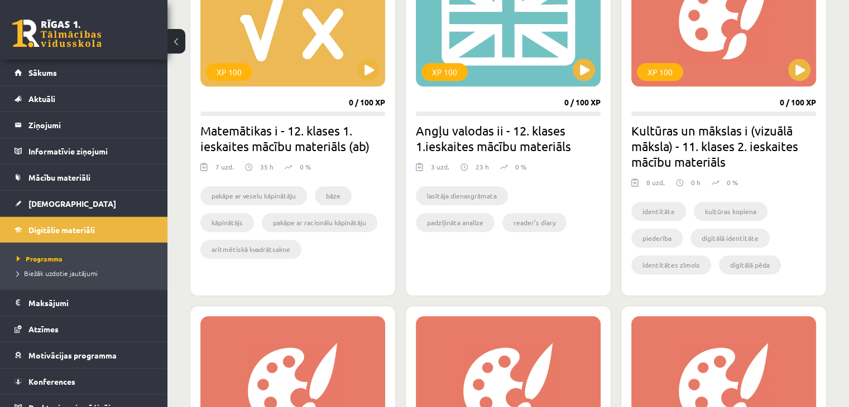
scroll to position [1120, 0]
click at [373, 74] on button at bounding box center [368, 70] width 22 height 22
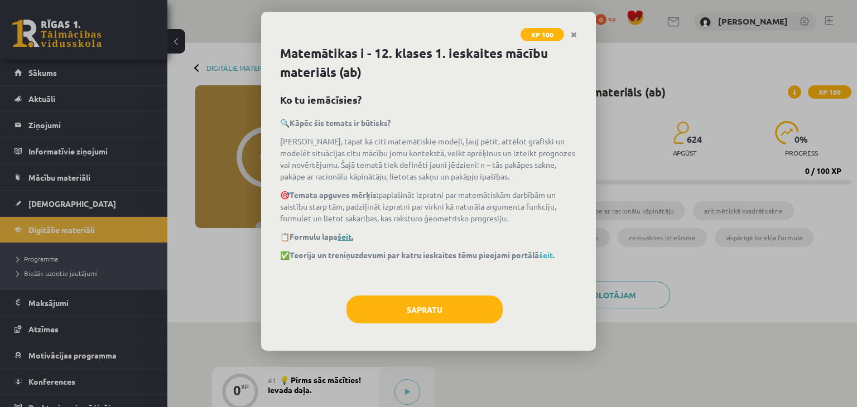
click at [350, 233] on link "šeit." at bounding box center [346, 237] width 16 height 10
click at [551, 255] on link "šeit." at bounding box center [547, 255] width 16 height 10
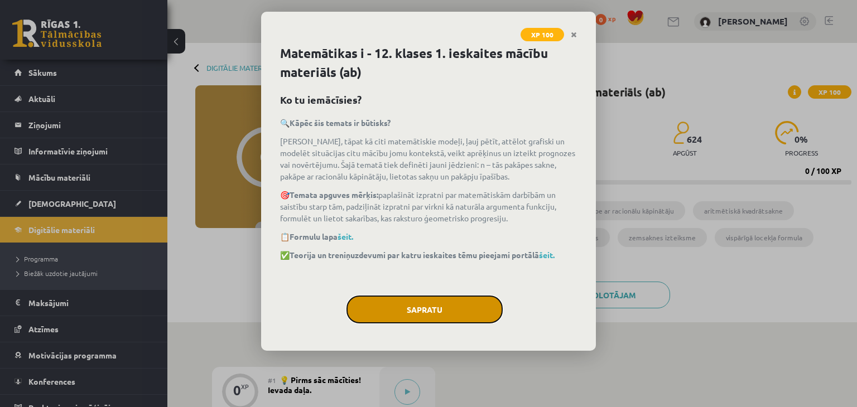
click at [442, 296] on button "Sapratu" at bounding box center [425, 310] width 156 height 28
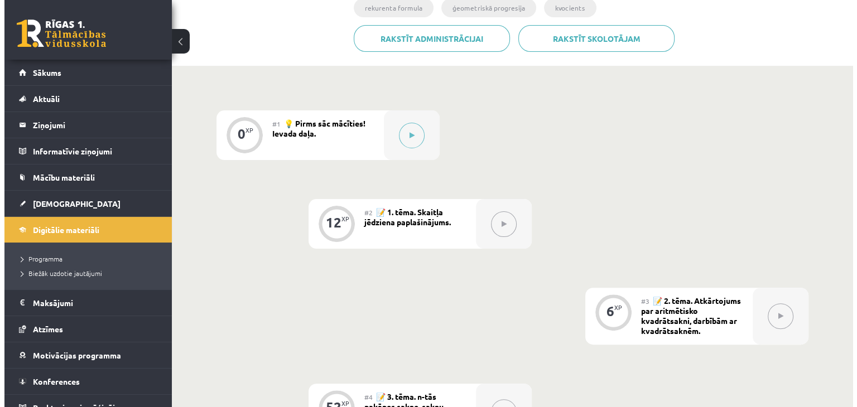
scroll to position [257, 0]
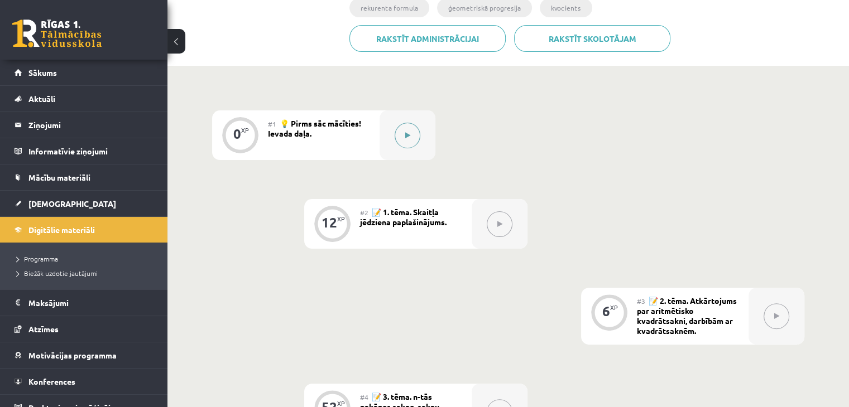
click at [411, 134] on button at bounding box center [408, 136] width 26 height 26
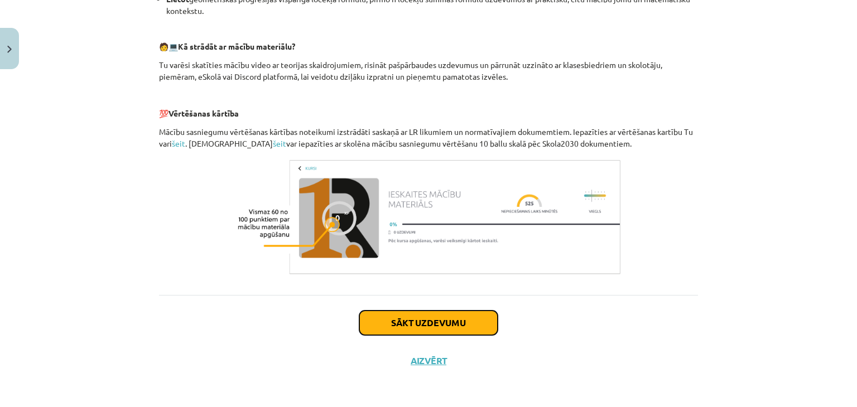
click at [455, 317] on button "Sākt uzdevumu" at bounding box center [428, 323] width 138 height 25
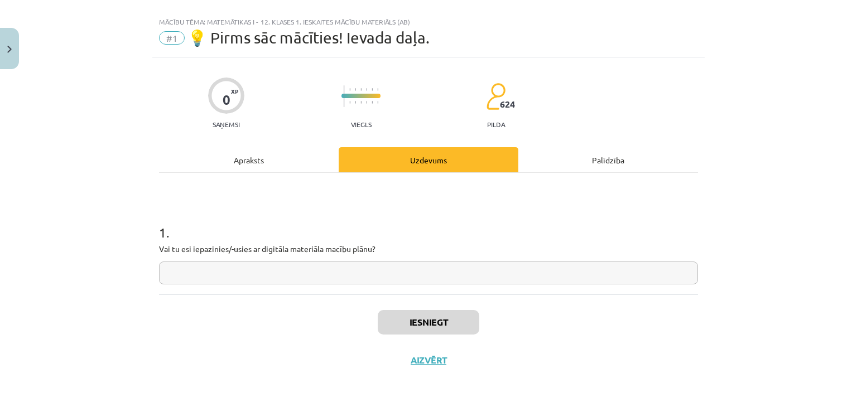
scroll to position [16, 0]
click at [364, 270] on input "text" at bounding box center [428, 273] width 539 height 23
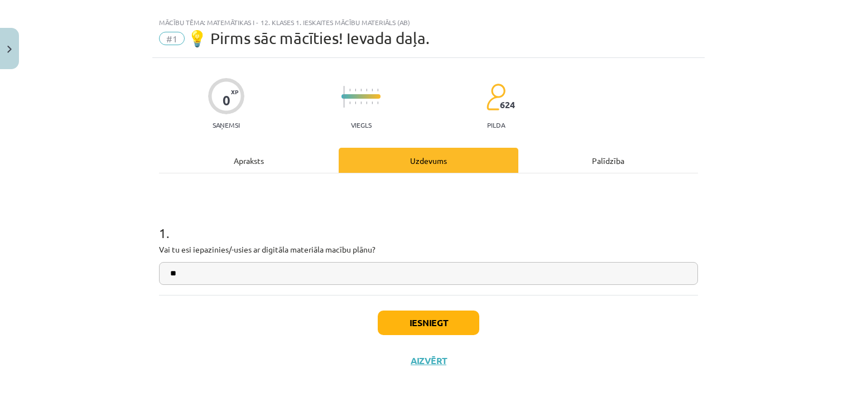
type input "**"
click at [390, 320] on button "Iesniegt" at bounding box center [429, 323] width 102 height 25
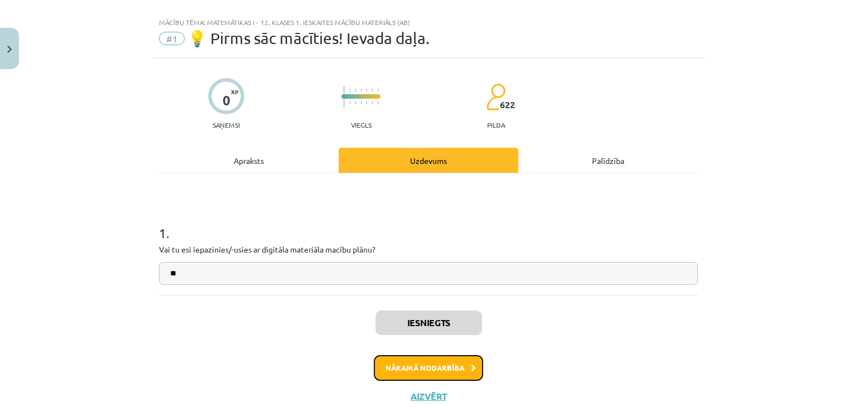
click at [433, 366] on button "Nākamā nodarbība" at bounding box center [428, 369] width 109 height 26
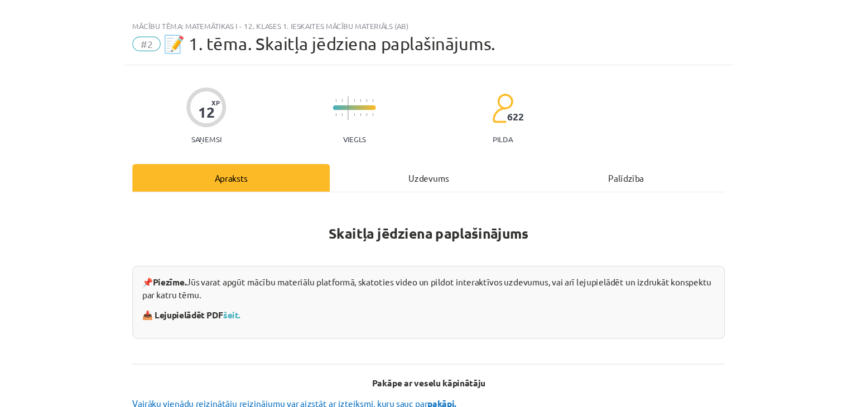
scroll to position [2, 0]
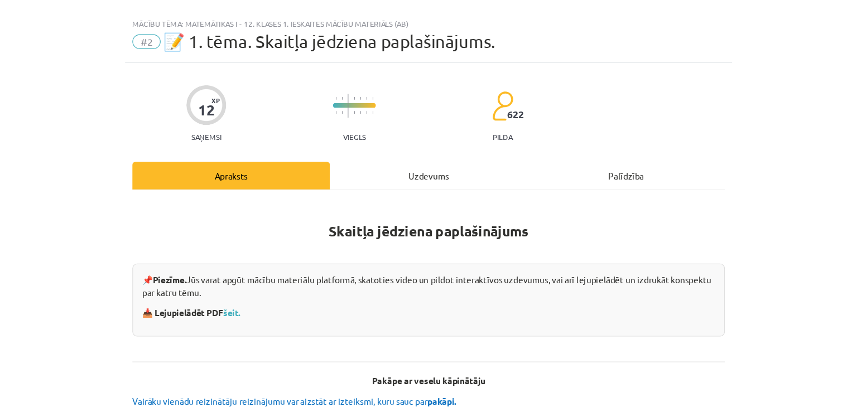
click at [253, 305] on div "📌 Piezīme. Jūs varat apgūt mācību materiālu platformā, skatoties video un pildo…" at bounding box center [428, 288] width 539 height 66
click at [251, 300] on link "šeit." at bounding box center [250, 299] width 16 height 10
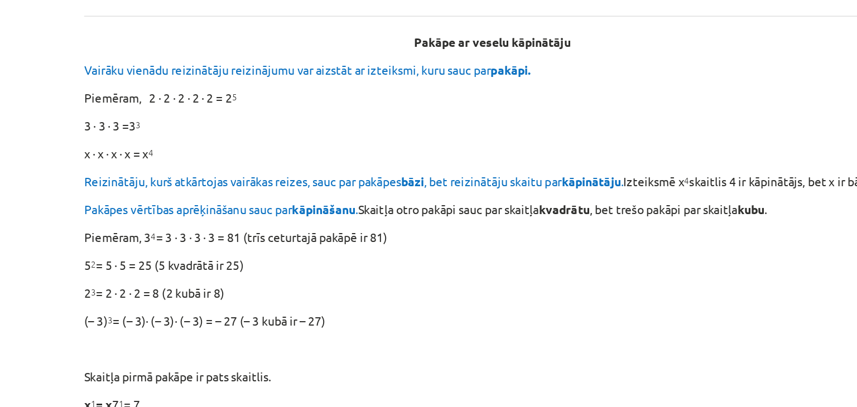
scroll to position [257, 0]
click at [276, 155] on p "x ∙ x ∙ x ∙ x = x 4" at bounding box center [428, 155] width 539 height 12
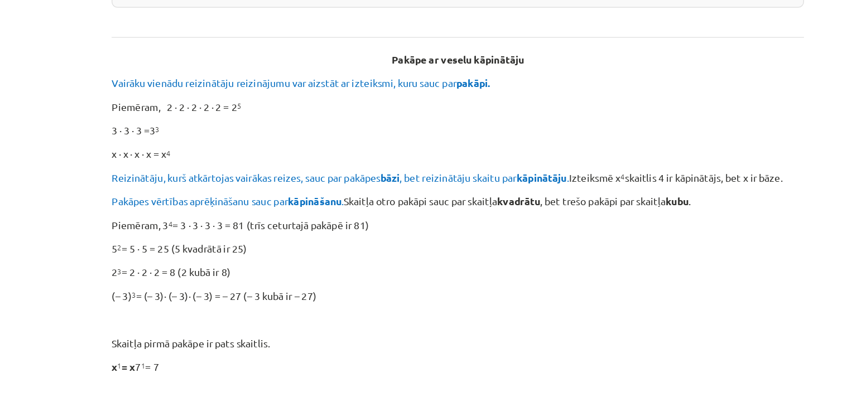
click at [276, 155] on p "x ∙ x ∙ x ∙ x = x 4" at bounding box center [428, 155] width 539 height 12
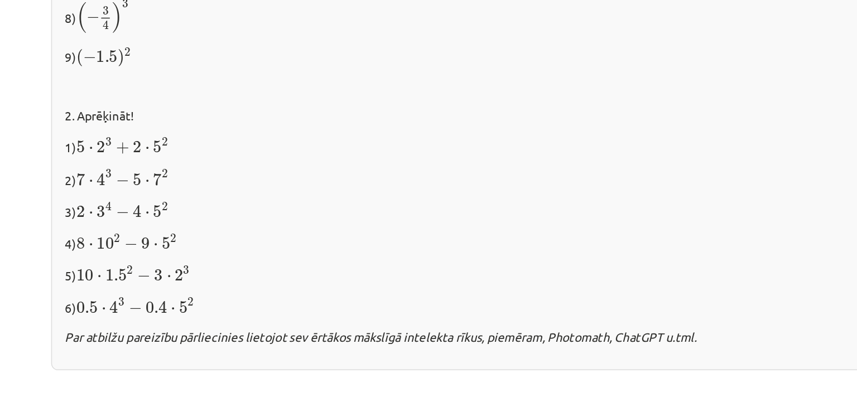
scroll to position [1115, 0]
